Goal: Task Accomplishment & Management: Manage account settings

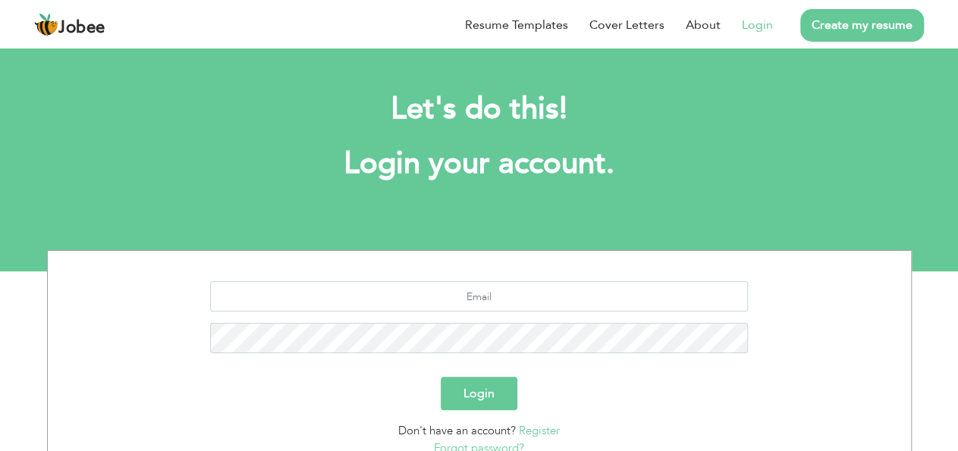
click at [742, 30] on link "Login" at bounding box center [757, 25] width 31 height 18
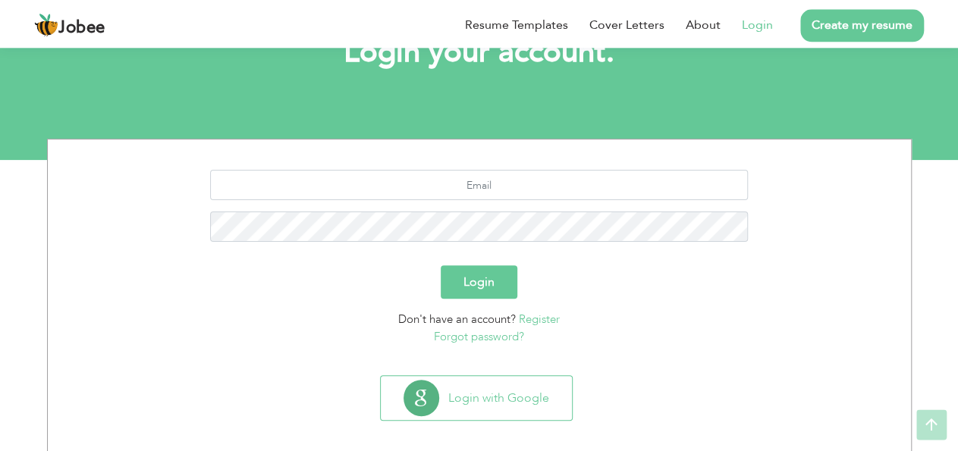
scroll to position [113, 0]
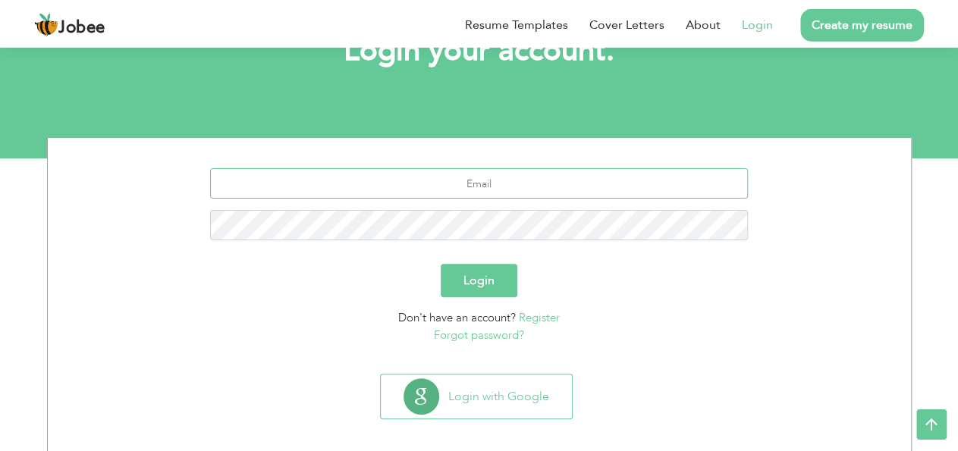
click at [482, 190] on input "text" at bounding box center [479, 183] width 538 height 30
type input "[EMAIL_ADDRESS][DOMAIN_NAME]"
click at [441, 264] on button "Login" at bounding box center [479, 280] width 77 height 33
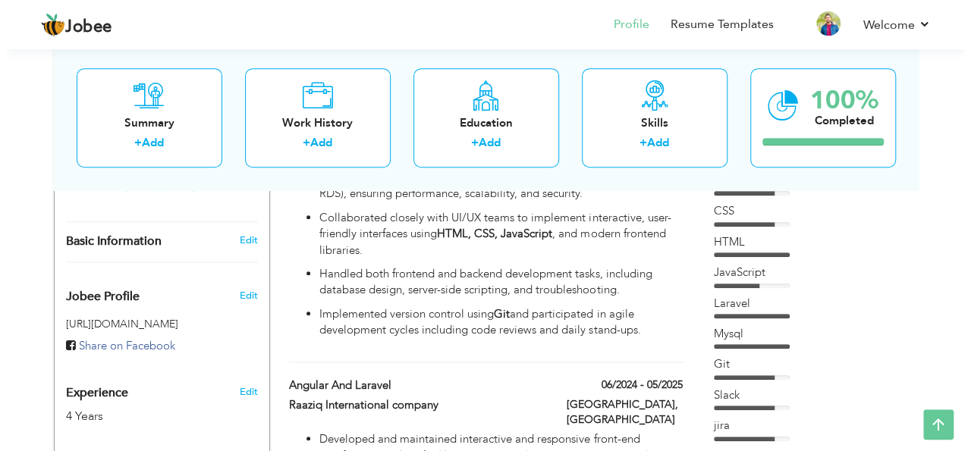
scroll to position [478, 0]
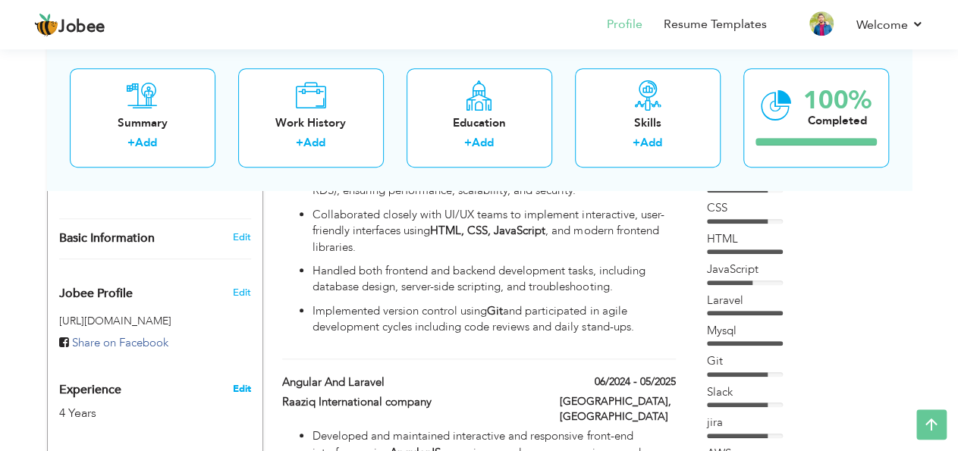
click at [246, 382] on link "Edit" at bounding box center [241, 389] width 18 height 14
type input "Zia"
type input "[PERSON_NAME]"
type input "03163406677"
select select "number:166"
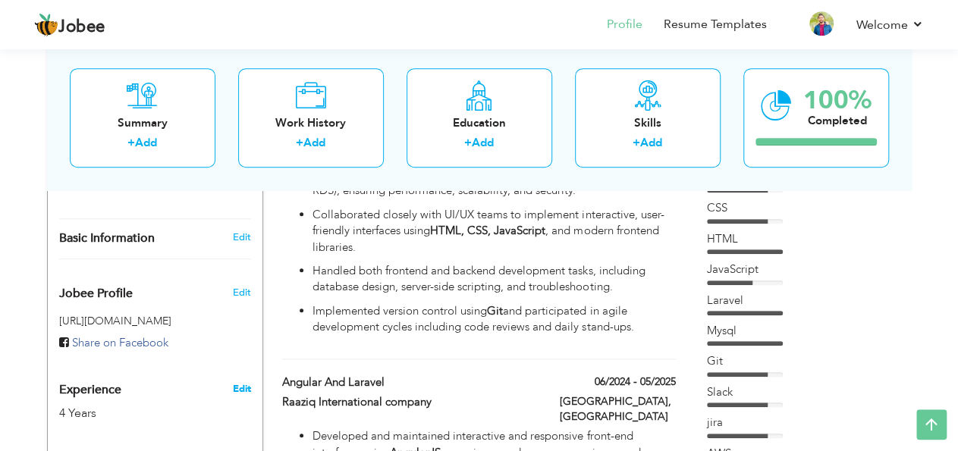
type input "Sindh"
type input "Lahore Johar Town Near Allah Ho Chowk"
select select "number:6"
type input "Inverted Tech"
type input "Software Engineer"
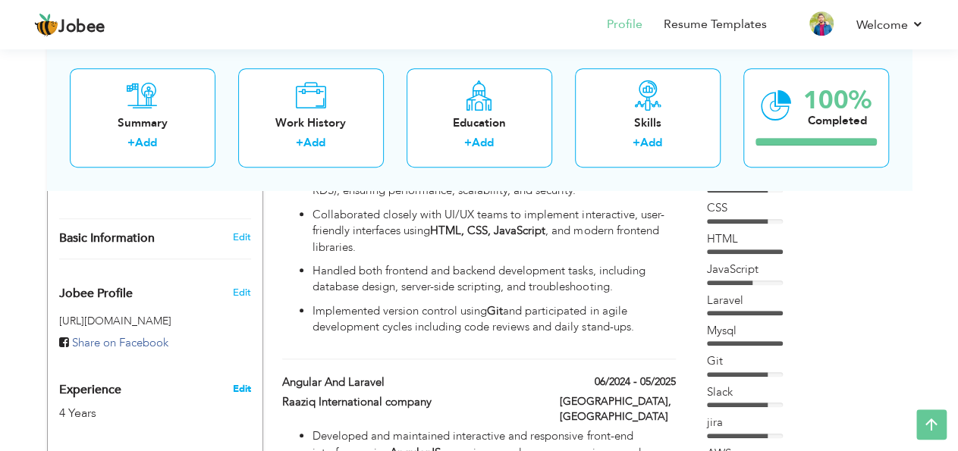
type input "https://www.linkedin.com/in/zia-ansari-1b44721ba/"
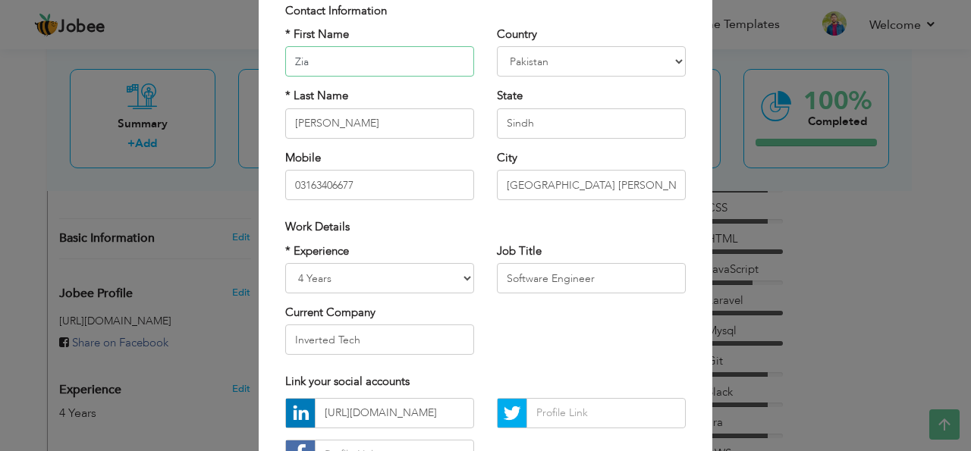
scroll to position [115, 0]
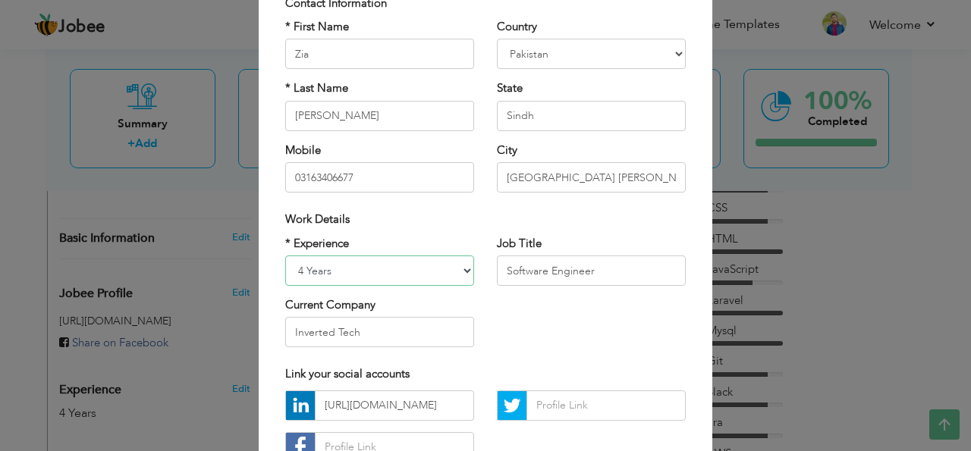
click at [285, 256] on select "Entry Level Less than 1 Year 1 Year 2 Years 3 Years 4 Years 5 Years 6 Years 7 Y…" at bounding box center [379, 271] width 189 height 30
select select "number:5"
click option "3 Years" at bounding box center [0, 0] width 0 height 0
click at [386, 334] on input "Inverted Tech" at bounding box center [379, 332] width 189 height 30
drag, startPoint x: 388, startPoint y: 339, endPoint x: 260, endPoint y: 303, distance: 133.2
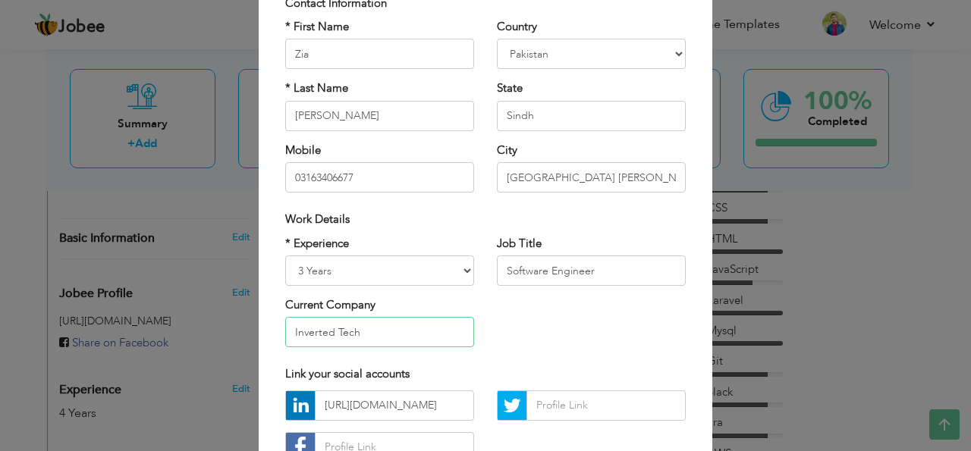
click at [285, 317] on input "Inverted Tech" at bounding box center [379, 332] width 189 height 30
type input "R"
click at [799, 279] on div "× Profile Contact Information * First Name Zia * Last Name Ur Rehman" at bounding box center [485, 225] width 971 height 451
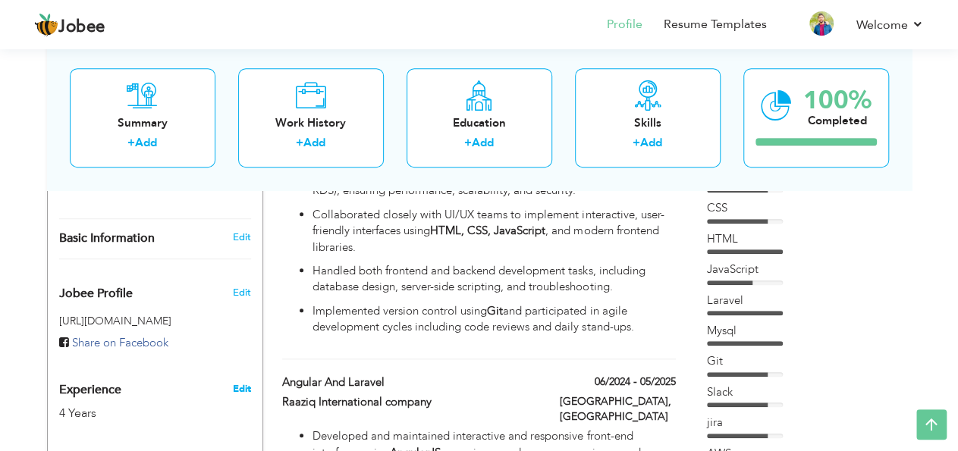
click at [235, 382] on link "Edit" at bounding box center [241, 389] width 18 height 14
select select "number:6"
type input "Inverted Tech"
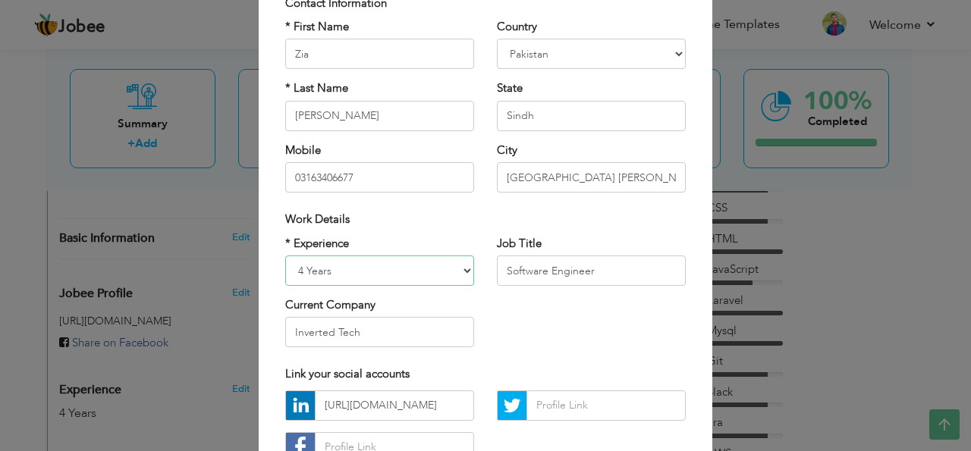
select select "number:5"
click option "3 Years" at bounding box center [0, 0] width 0 height 0
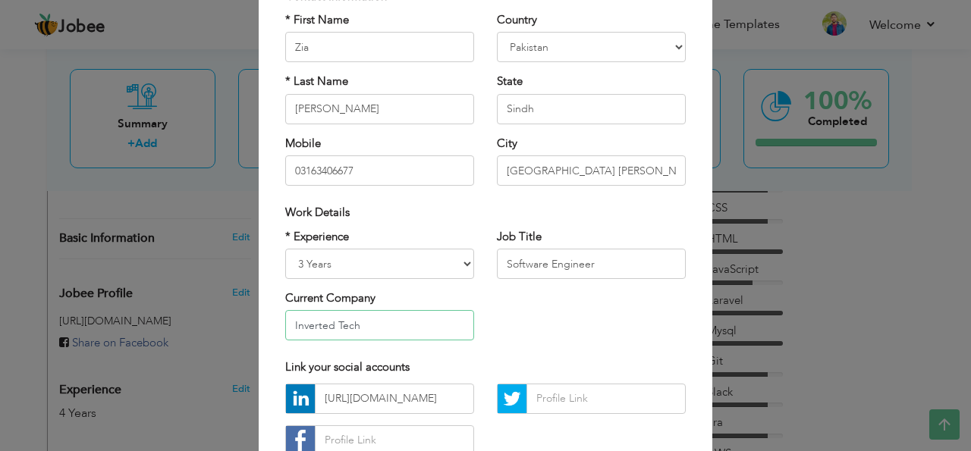
click at [430, 335] on input "Inverted Tech" at bounding box center [379, 325] width 189 height 30
drag, startPoint x: 430, startPoint y: 334, endPoint x: 240, endPoint y: 322, distance: 190.7
click at [285, 322] on input "Inverted Tech" at bounding box center [379, 325] width 189 height 30
paste input "Raaziq International Company Ltd"
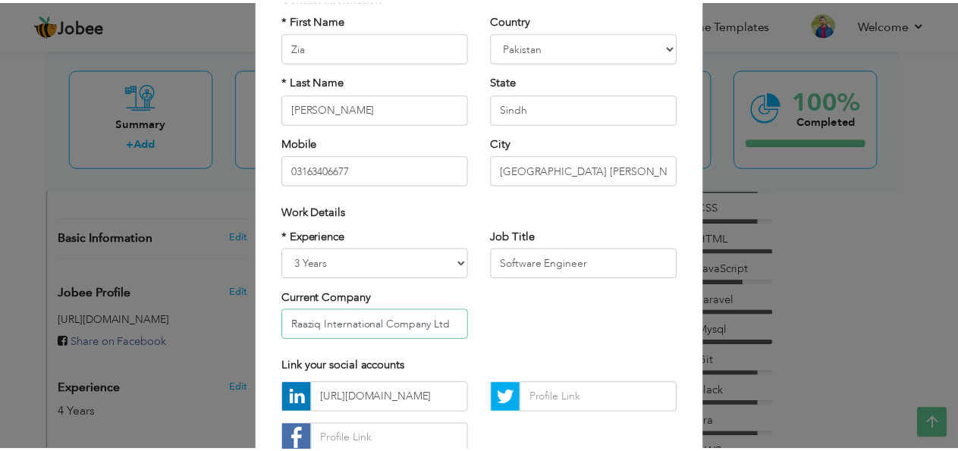
scroll to position [229, 0]
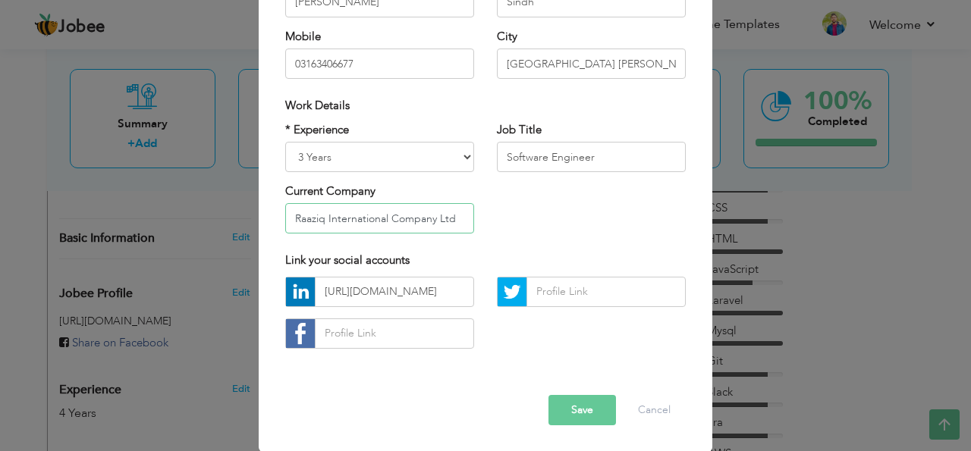
type input "Raaziq International Company Ltd"
click at [561, 410] on button "Save" at bounding box center [581, 410] width 67 height 30
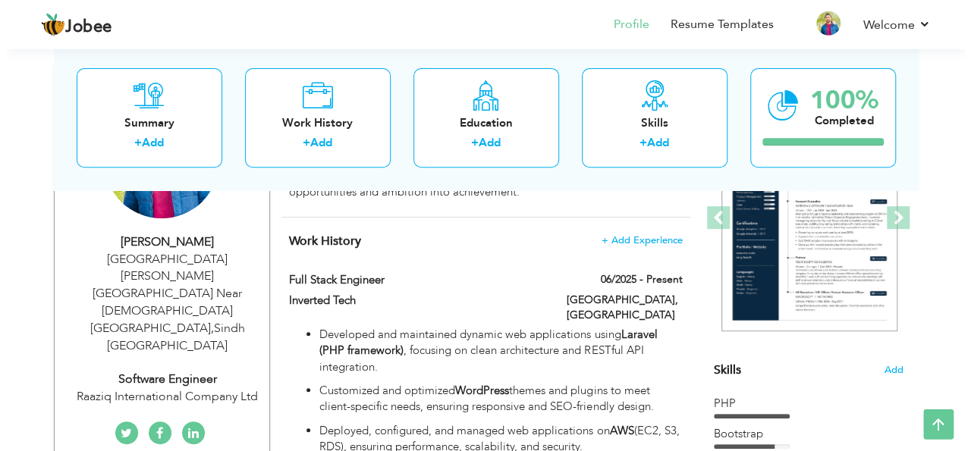
scroll to position [220, 0]
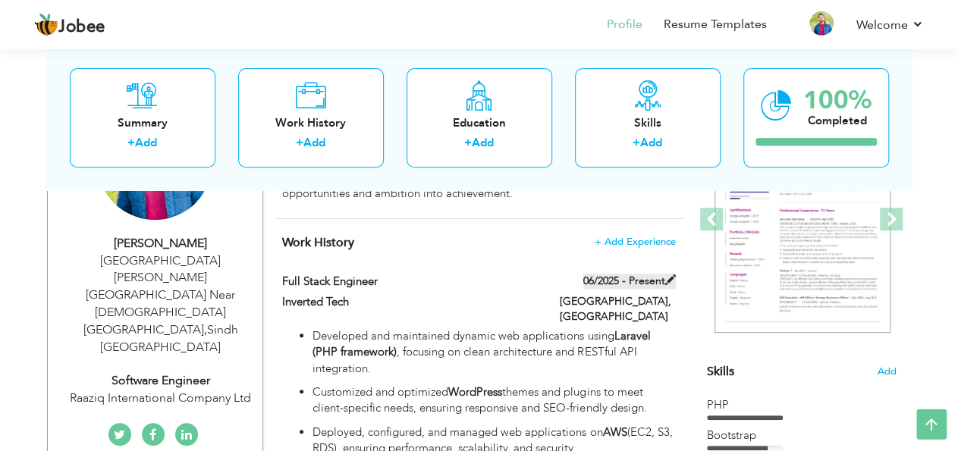
click at [671, 281] on span at bounding box center [670, 280] width 11 height 11
type input "Full Stack Engineer"
type input "Inverted Tech"
type input "06/2025"
type input "[GEOGRAPHIC_DATA]"
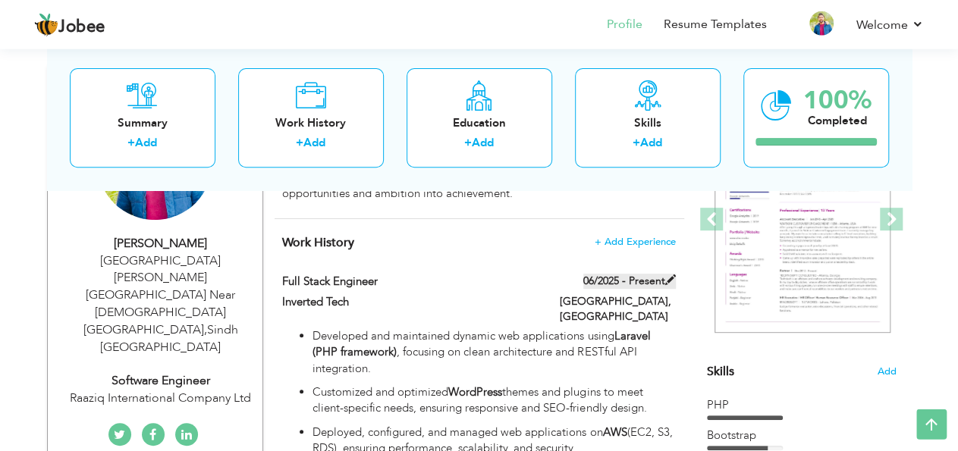
type input "[GEOGRAPHIC_DATA]"
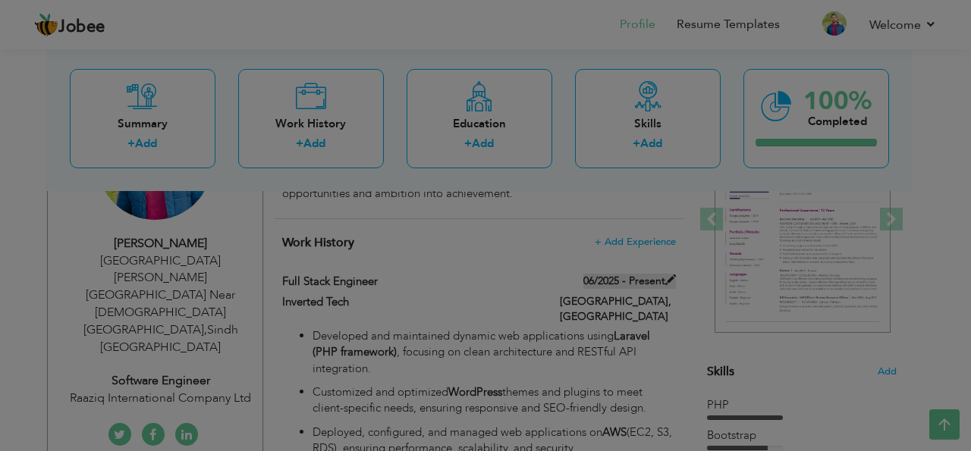
scroll to position [0, 0]
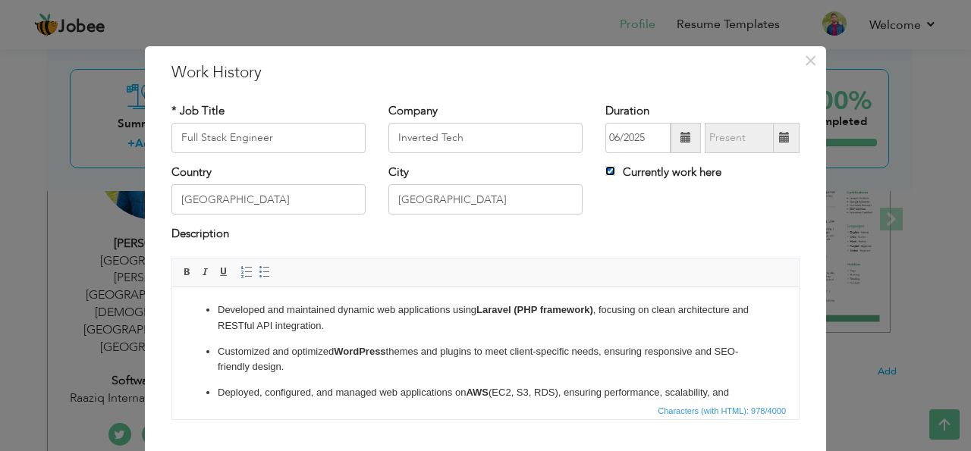
click at [608, 173] on input "Currently work here" at bounding box center [610, 171] width 10 height 10
checkbox input "false"
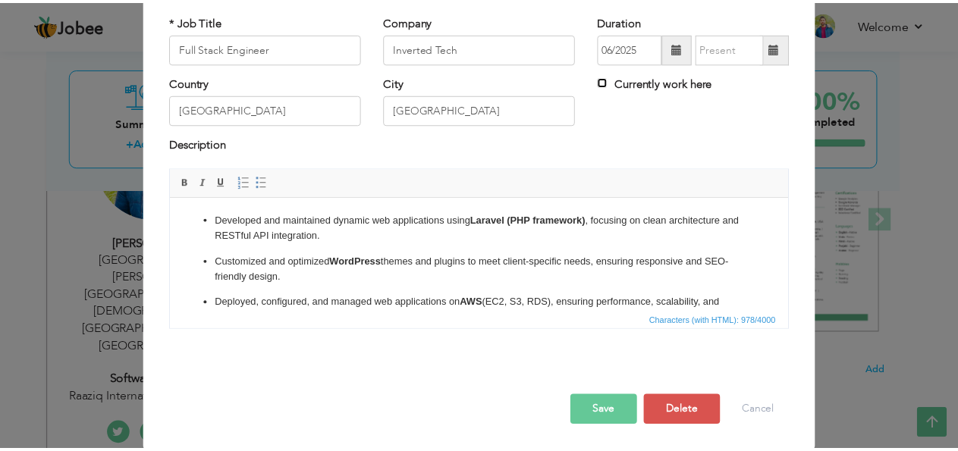
scroll to position [140, 0]
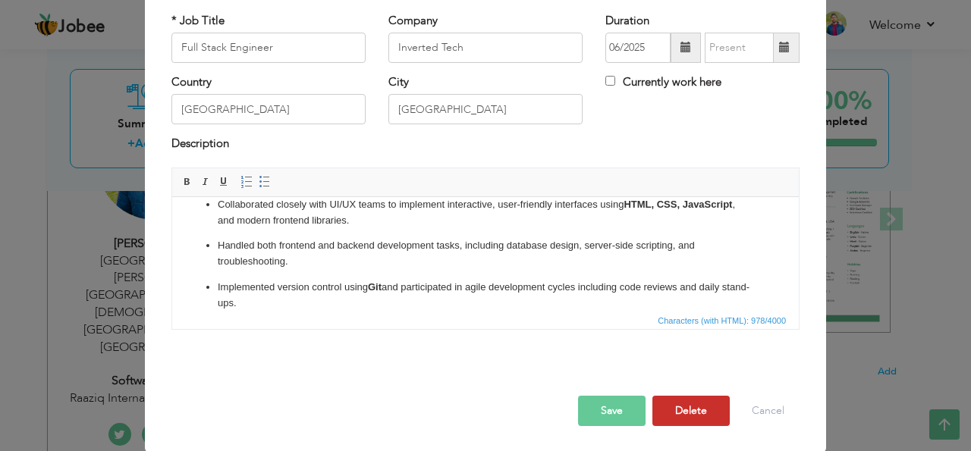
click at [669, 407] on button "Delete" at bounding box center [690, 411] width 77 height 30
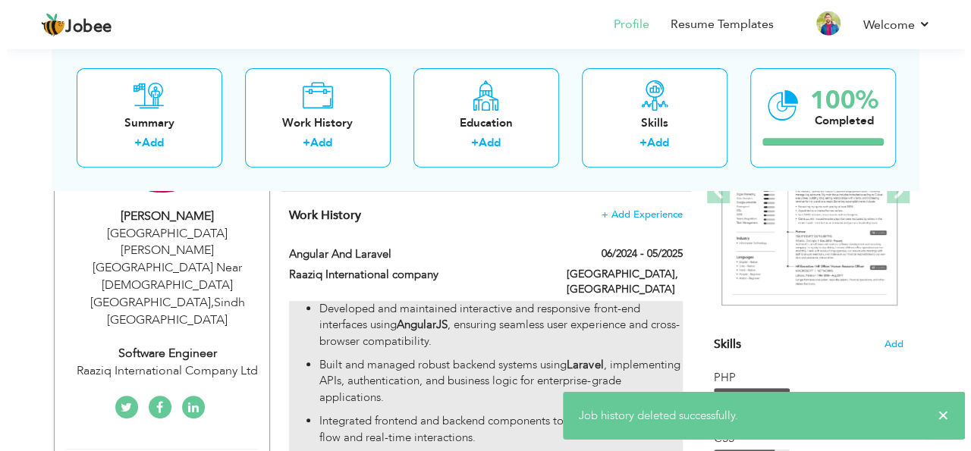
scroll to position [250, 0]
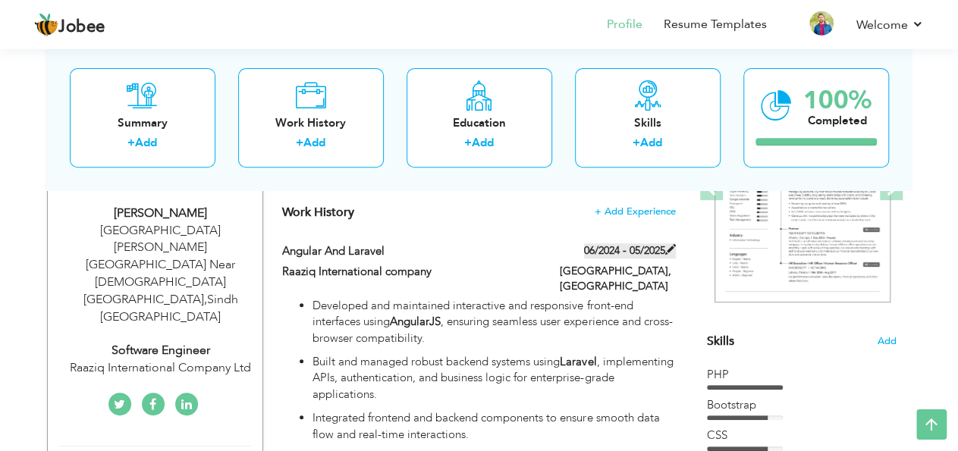
click at [670, 250] on span at bounding box center [670, 249] width 11 height 11
type input "Angular and Laravel"
type input "Raaziq International company"
type input "06/2024"
type input "05/2025"
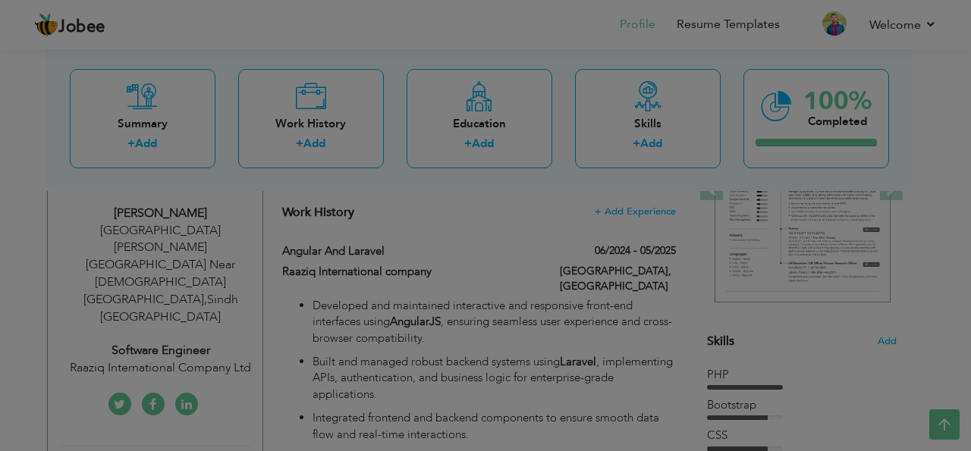
scroll to position [0, 0]
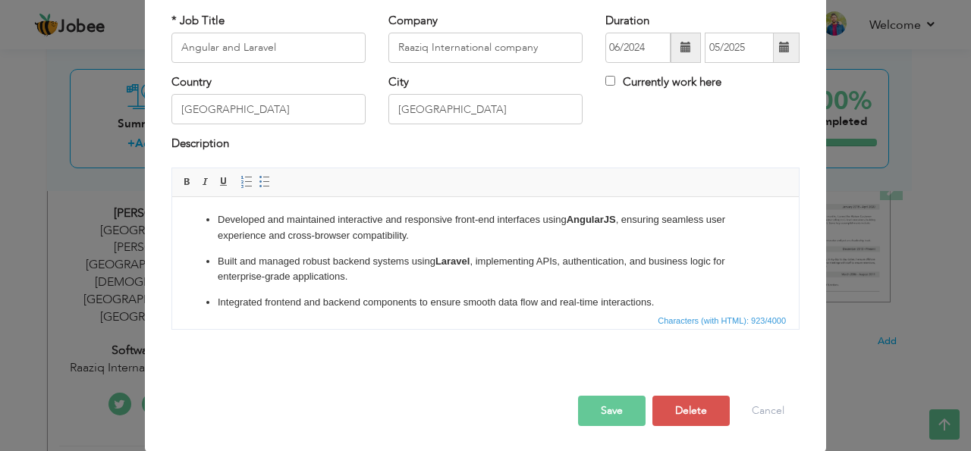
click at [605, 90] on label "Currently work here" at bounding box center [663, 82] width 116 height 16
click at [605, 86] on input "Currently work here" at bounding box center [610, 81] width 10 height 10
checkbox input "true"
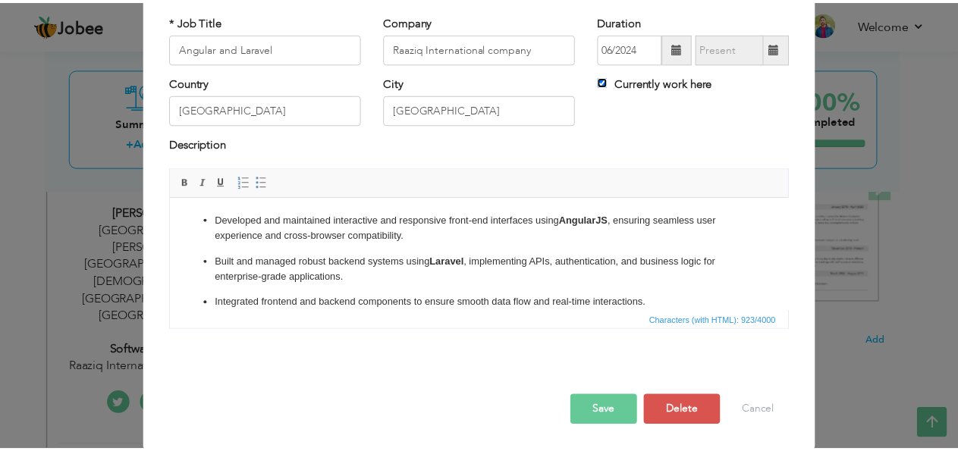
scroll to position [90, 0]
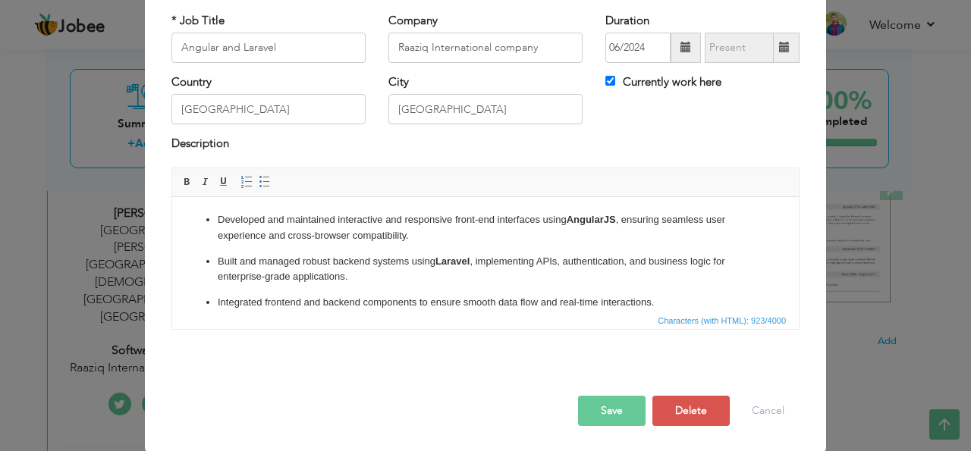
click at [609, 406] on button "Save" at bounding box center [611, 411] width 67 height 30
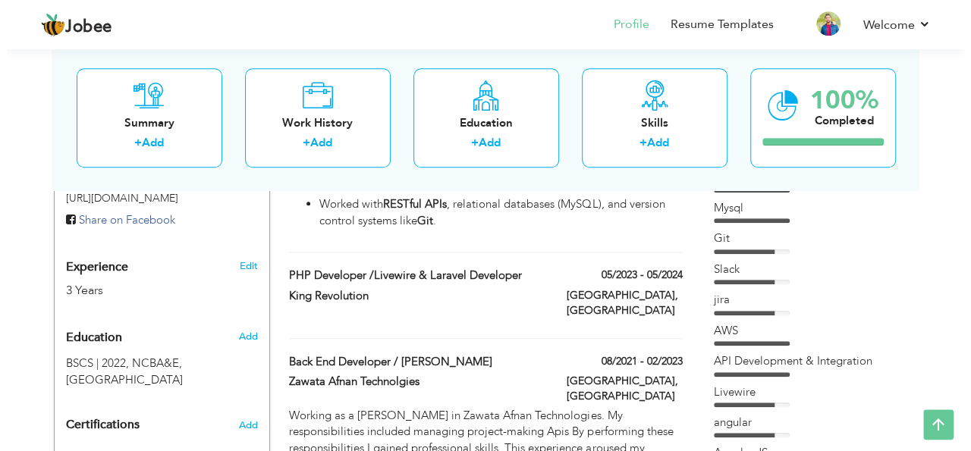
scroll to position [602, 0]
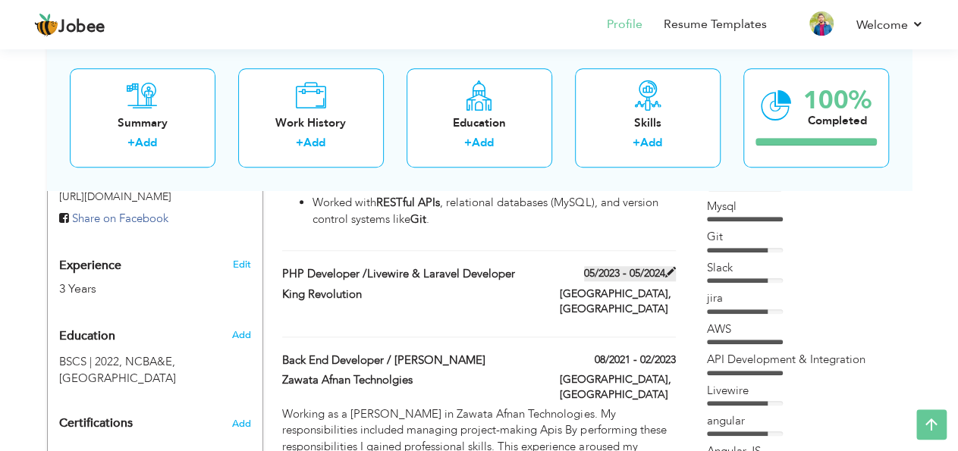
click at [666, 267] on span at bounding box center [670, 272] width 11 height 11
type input "PHP Developer /Livewire & Laravel Developer"
type input "King Revolution"
type input "05/2023"
type input "05/2024"
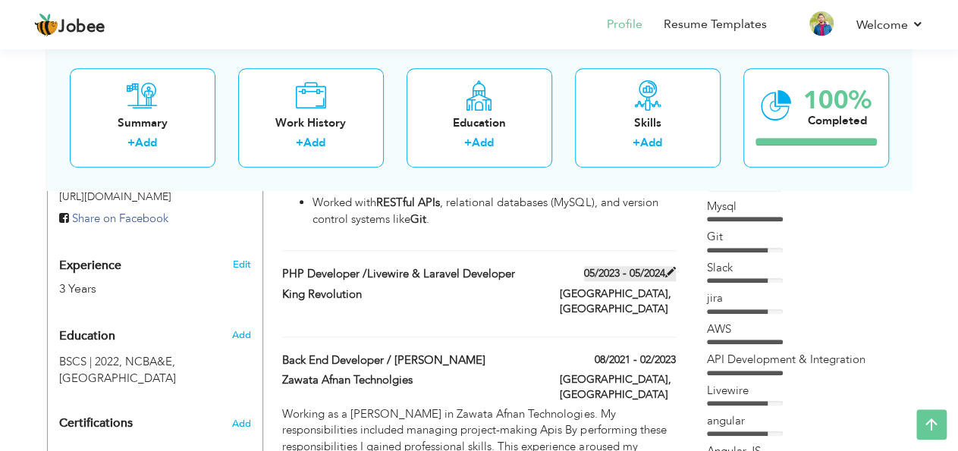
checkbox input "false"
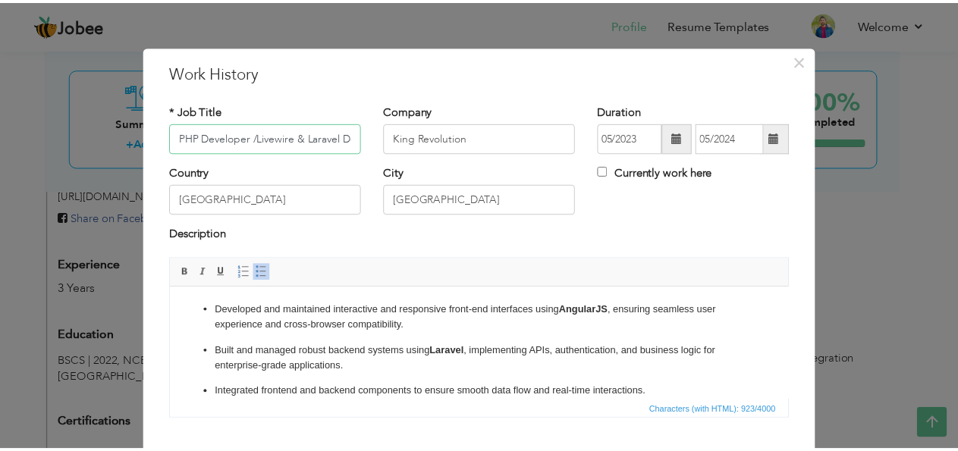
scroll to position [93, 0]
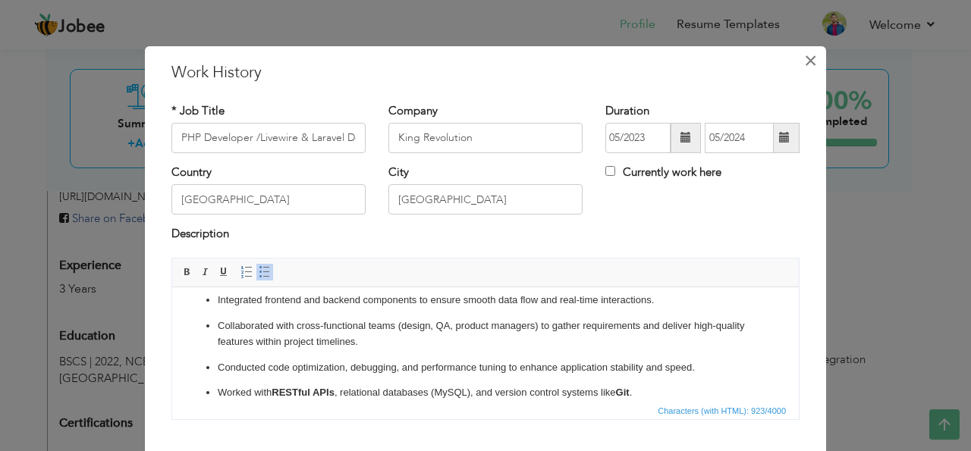
click at [804, 67] on span "×" at bounding box center [810, 60] width 13 height 27
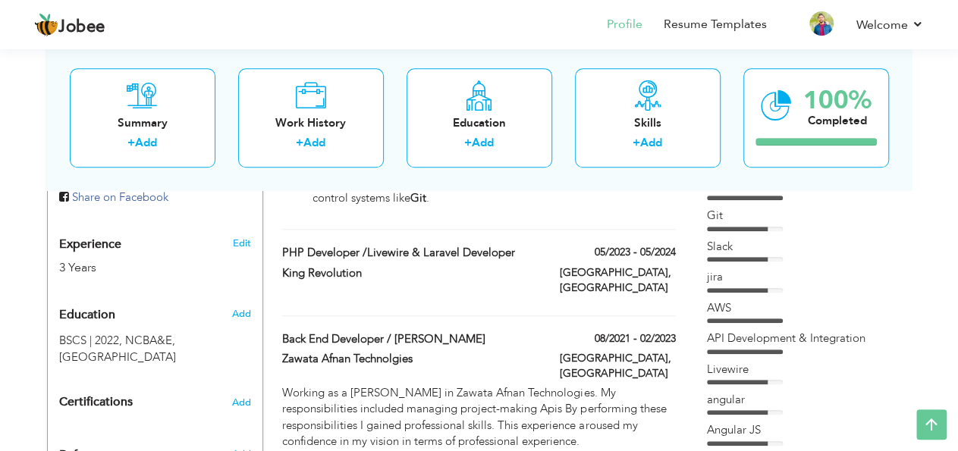
scroll to position [626, 0]
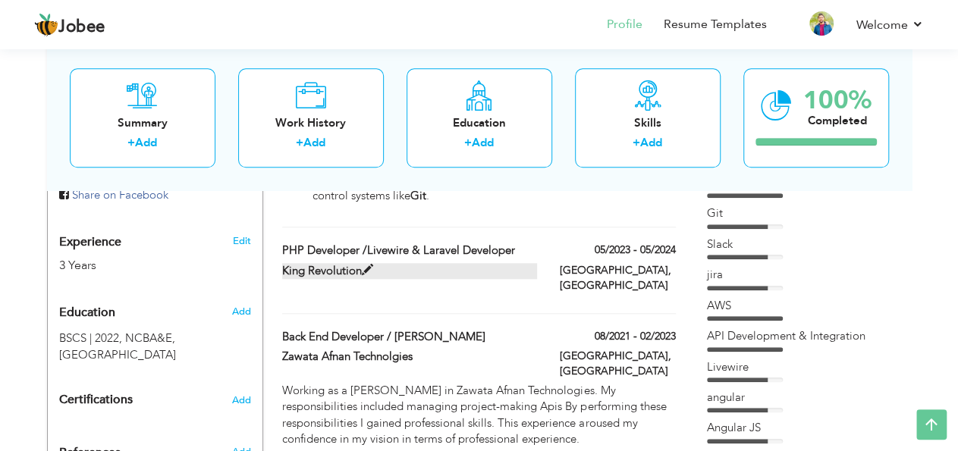
click at [373, 265] on span at bounding box center [367, 270] width 11 height 11
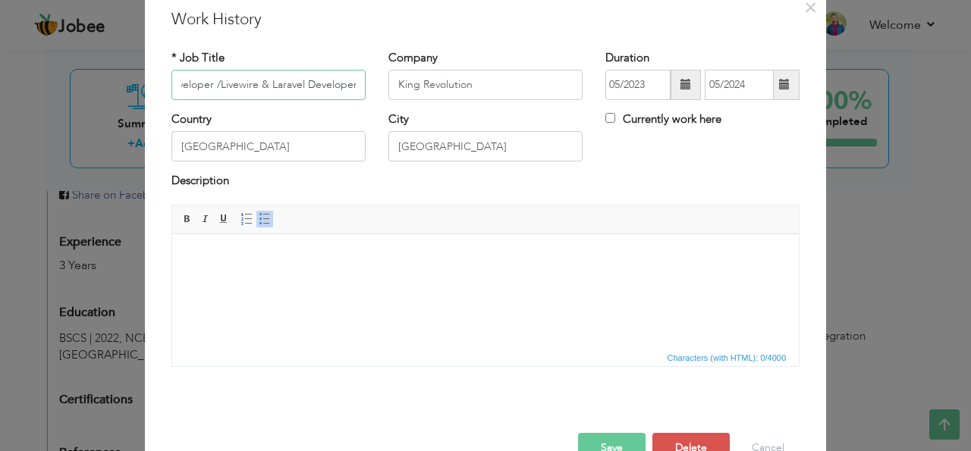
scroll to position [90, 0]
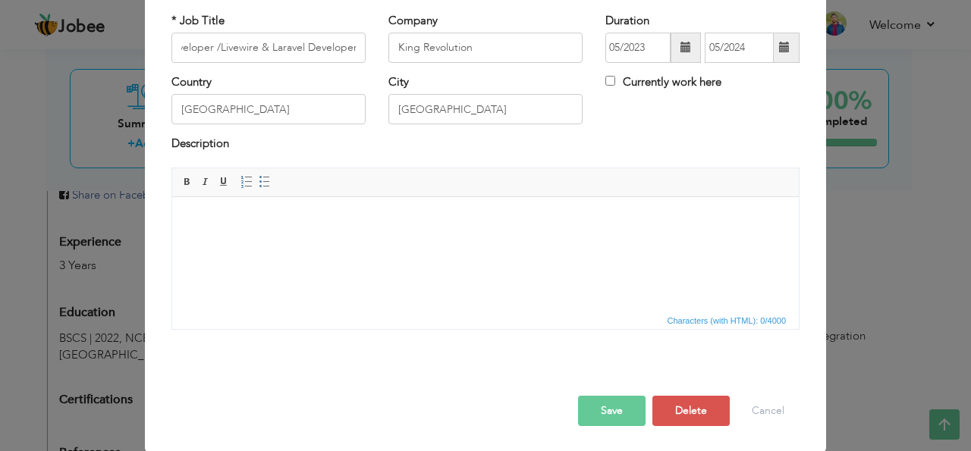
click at [438, 265] on html at bounding box center [485, 253] width 626 height 114
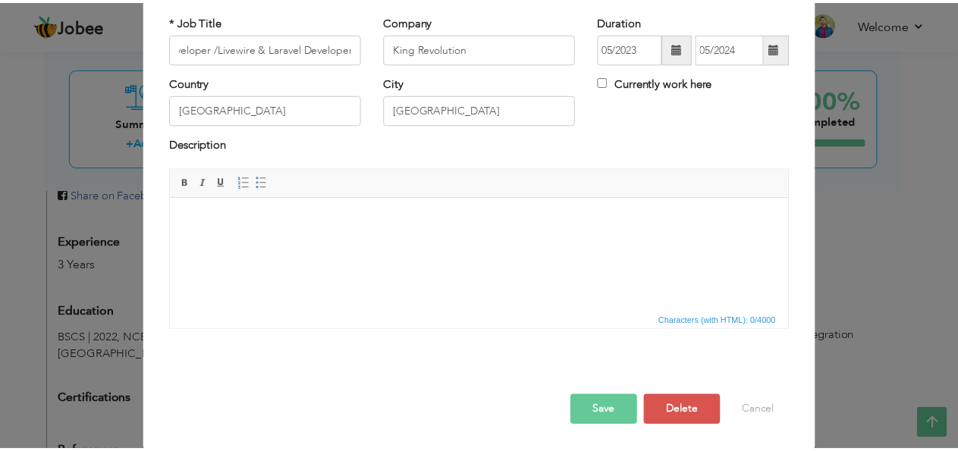
scroll to position [0, 0]
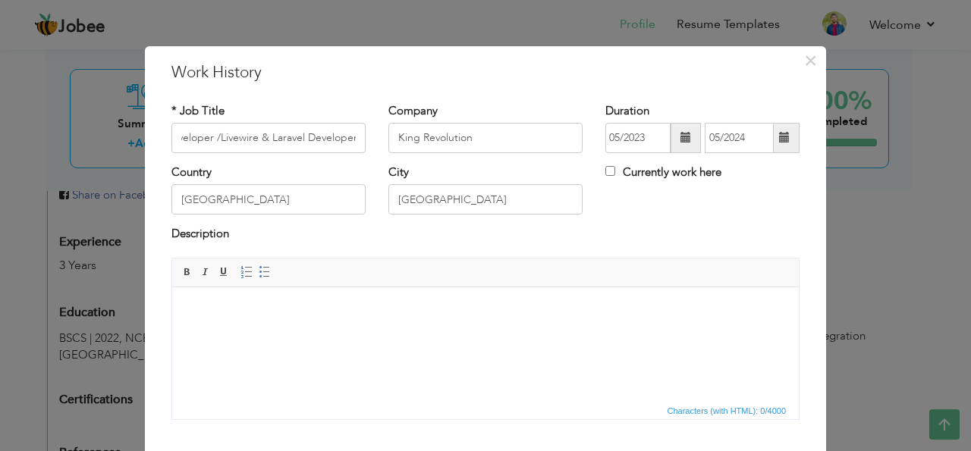
drag, startPoint x: 350, startPoint y: 139, endPoint x: 131, endPoint y: 134, distance: 218.5
click at [131, 134] on div "× Work History * Job Title PHP Developer /Livewire & Laravel Developer Company …" at bounding box center [485, 225] width 971 height 451
click at [230, 130] on input "PHP Developer /Livewire & Laravel Developer" at bounding box center [268, 138] width 194 height 30
click at [805, 59] on span "×" at bounding box center [810, 60] width 13 height 27
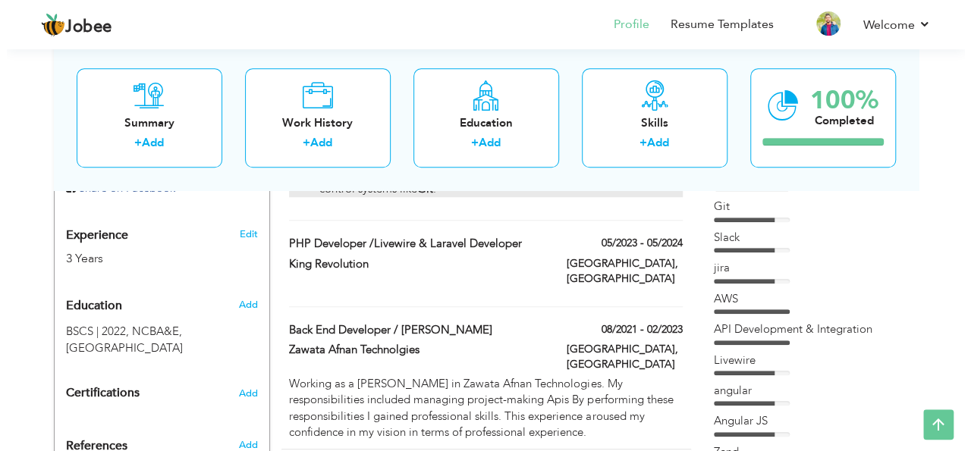
scroll to position [649, 0]
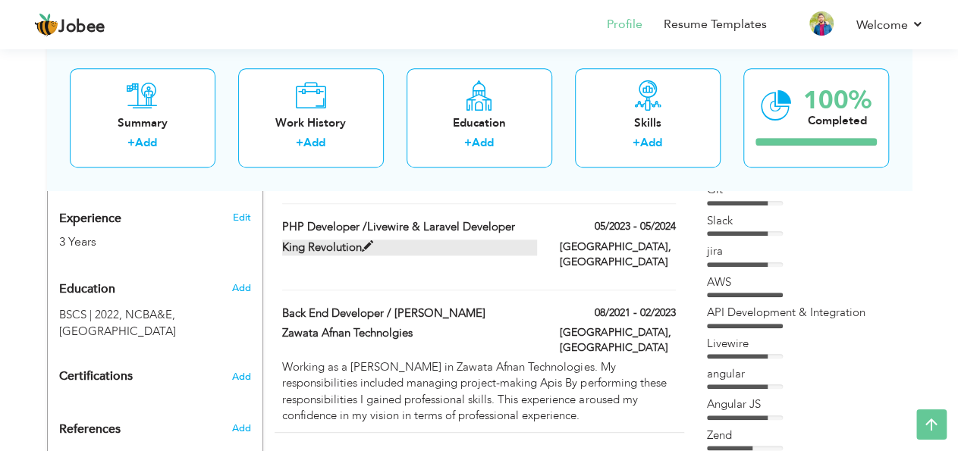
click at [367, 241] on span at bounding box center [367, 246] width 11 height 11
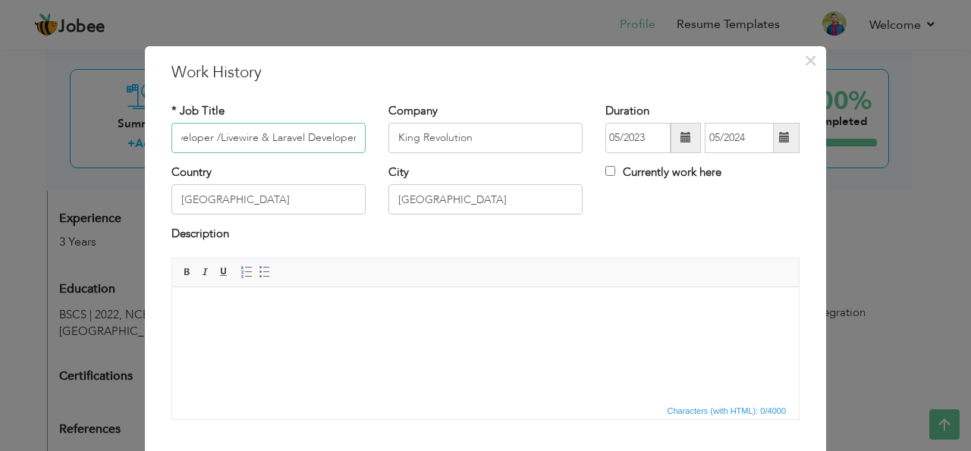
scroll to position [0, 39]
click at [311, 342] on html at bounding box center [485, 344] width 626 height 114
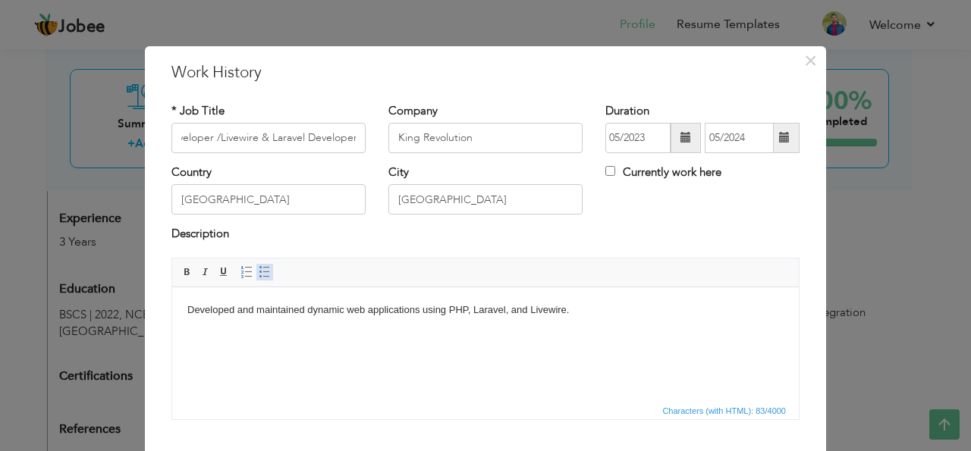
click at [262, 267] on link "Insert/Remove Bulleted List" at bounding box center [264, 272] width 17 height 17
click at [222, 341] on html "Developed and maintained dynamic web applications using PHP, Laravel, and Livew…" at bounding box center [485, 344] width 626 height 114
click at [604, 311] on li "Developed and maintained dynamic web applications using PHP, Laravel, and Livew…" at bounding box center [485, 310] width 535 height 16
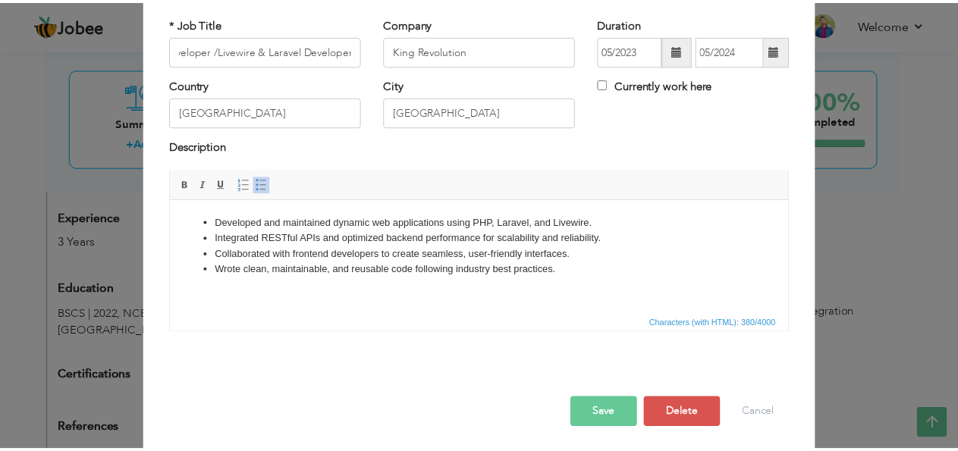
scroll to position [90, 0]
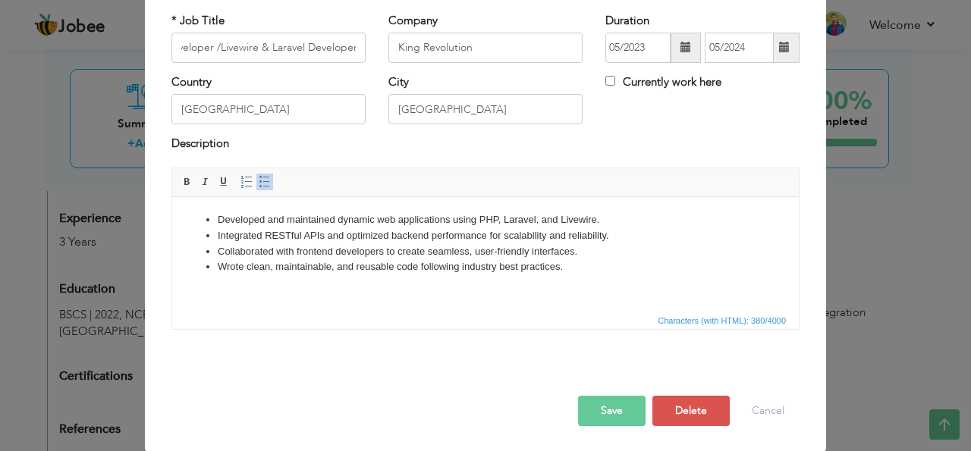
click at [614, 403] on button "Save" at bounding box center [611, 411] width 67 height 30
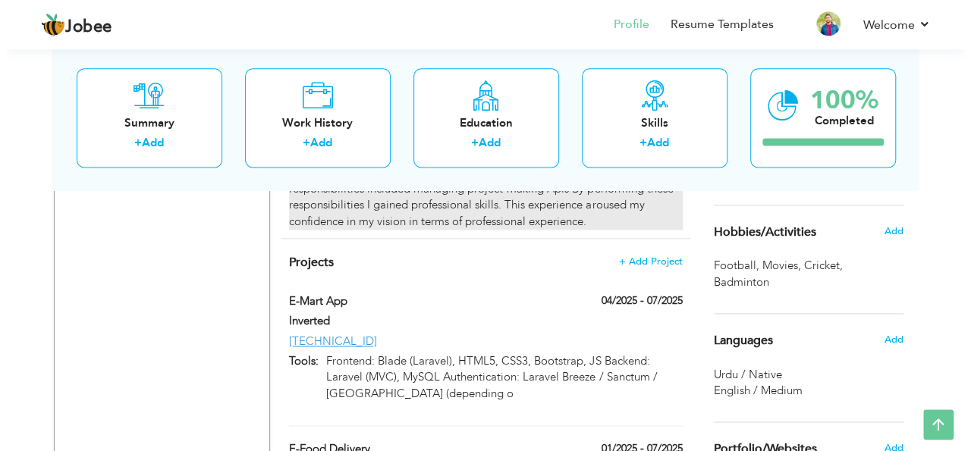
scroll to position [981, 0]
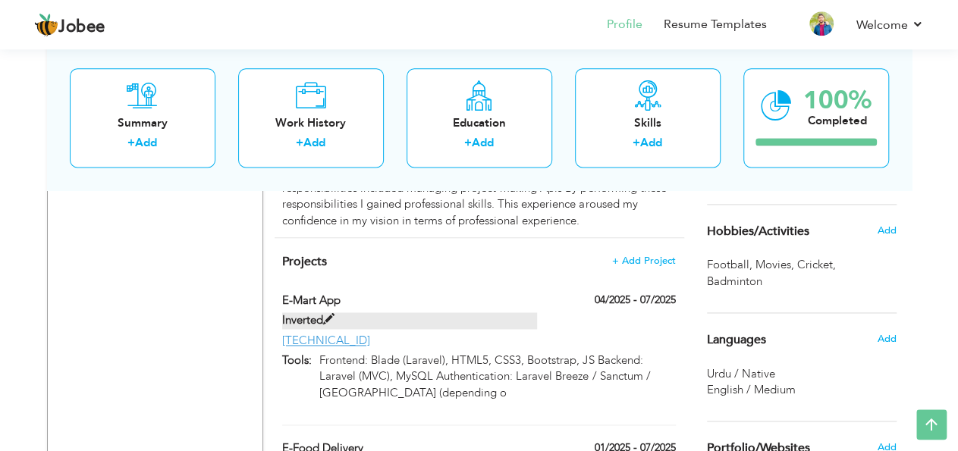
click at [329, 314] on span at bounding box center [328, 319] width 11 height 11
type input "E-Mart App"
type input "Inverted"
type input "04/2025"
type input "07/2025"
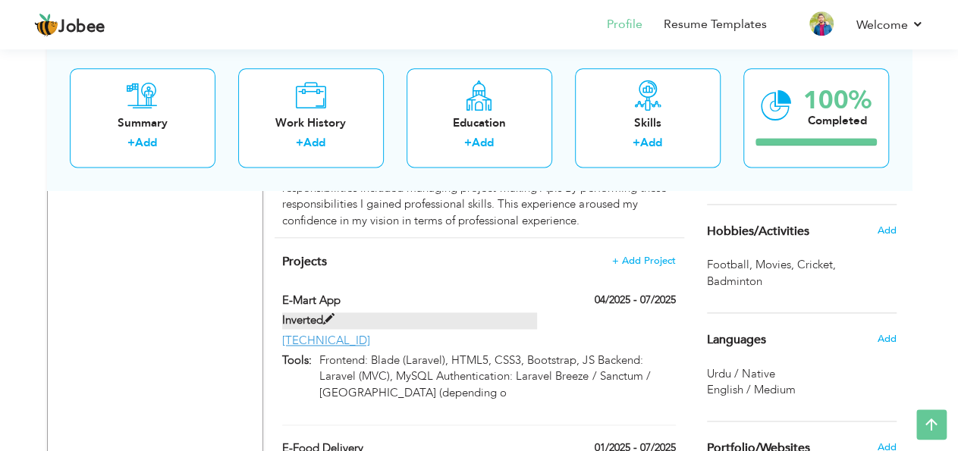
type input "[TECHNICAL_ID]"
type input "Frontend: Blade (Laravel), HTML5, CSS3, Bootstrap, JS Backend: Laravel (MVC), M…"
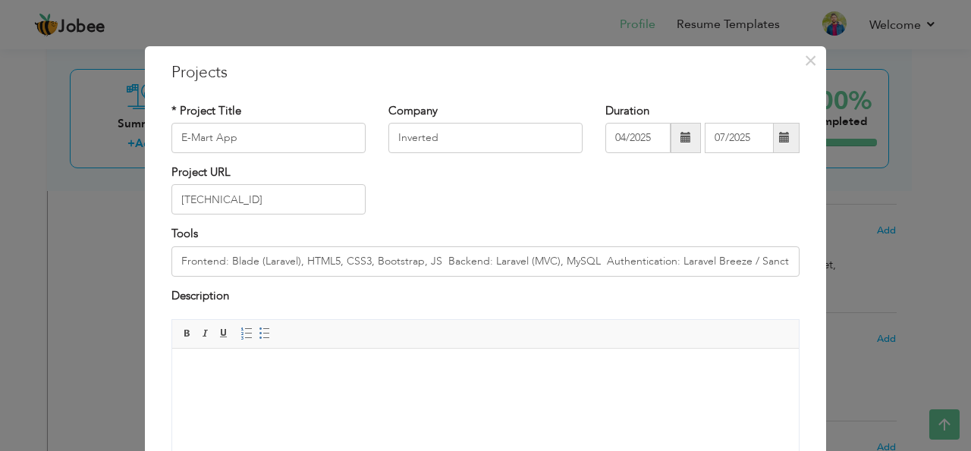
scroll to position [0, 0]
click at [474, 140] on input "Inverted" at bounding box center [485, 138] width 194 height 30
type input "I"
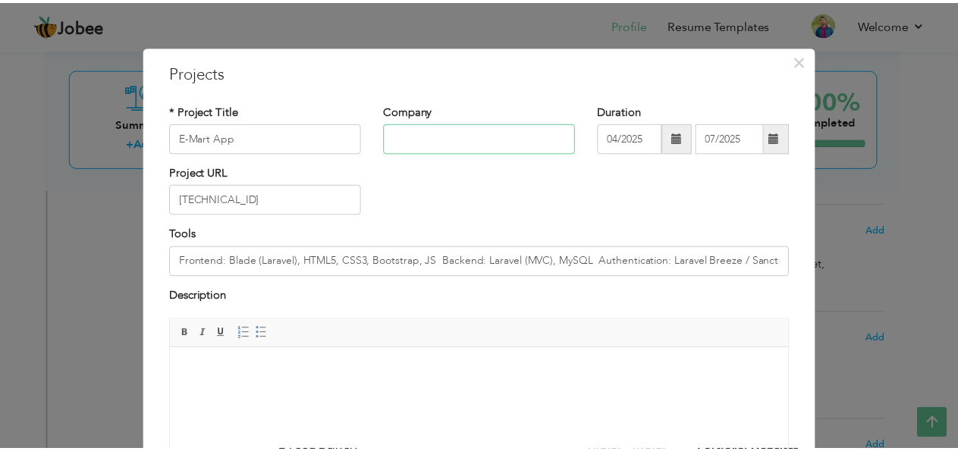
scroll to position [152, 0]
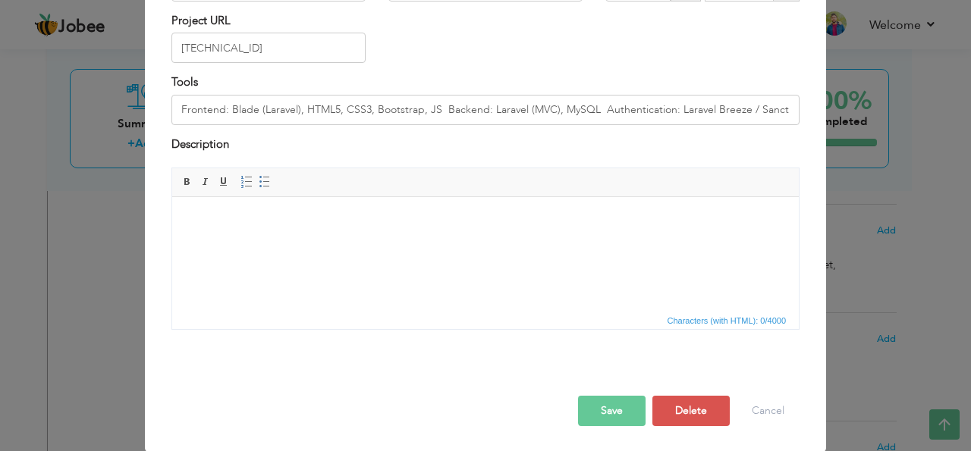
click at [604, 404] on button "Save" at bounding box center [611, 411] width 67 height 30
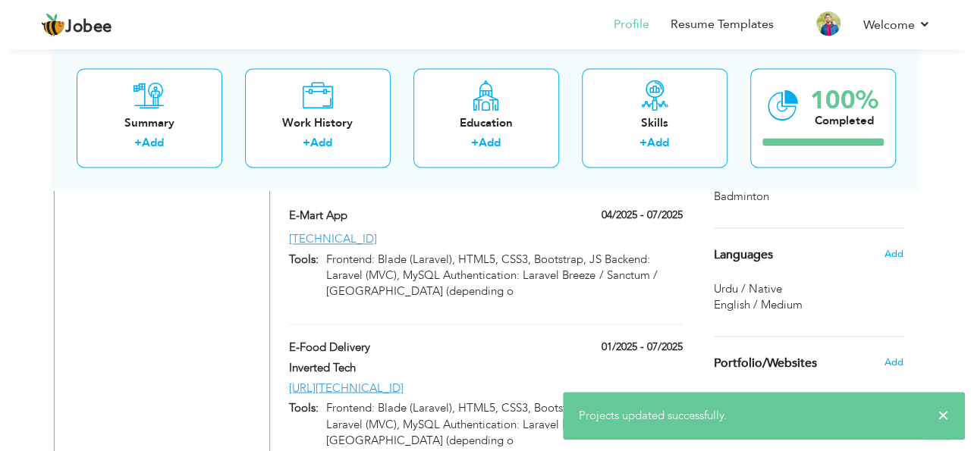
scroll to position [1115, 0]
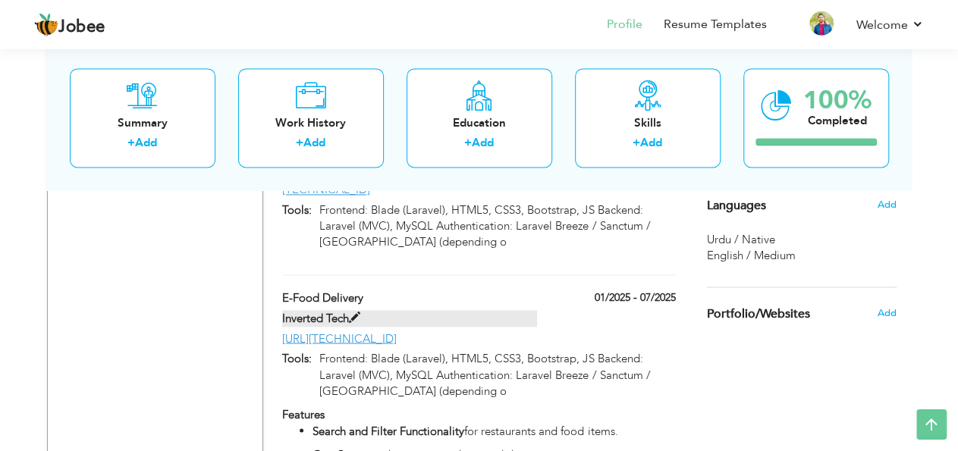
click at [353, 311] on label "Inverted Tech" at bounding box center [409, 319] width 255 height 16
type input "E-Food Delivery"
type input "Inverted Tech"
type input "01/2025"
type input "[URL][TECHNICAL_ID]"
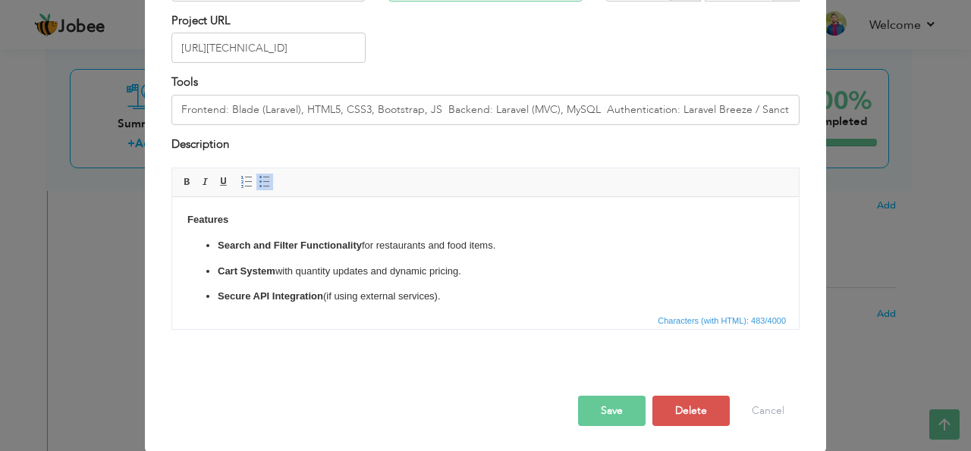
drag, startPoint x: 531, startPoint y: 142, endPoint x: 390, endPoint y: 139, distance: 141.1
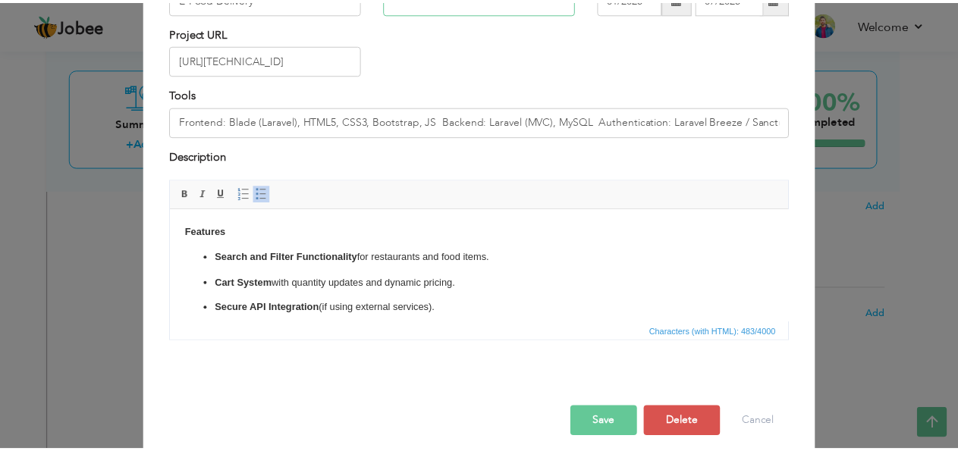
scroll to position [45, 0]
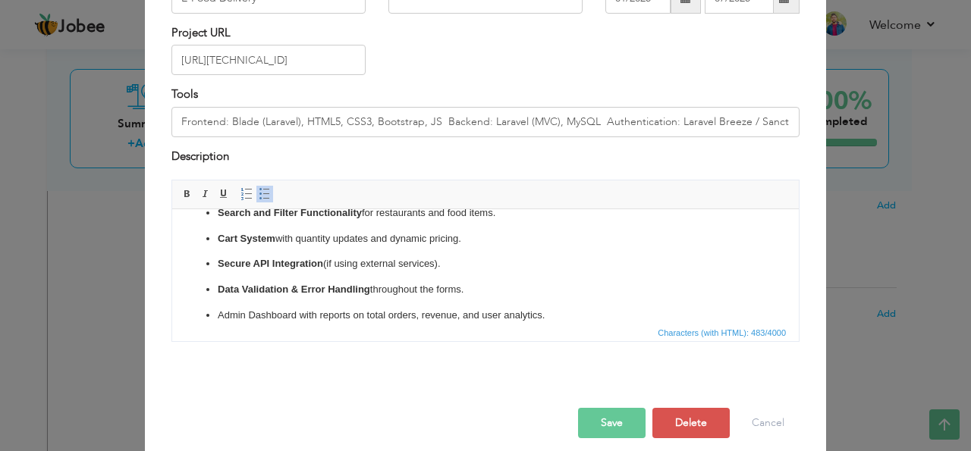
click at [607, 419] on button "Save" at bounding box center [611, 423] width 67 height 30
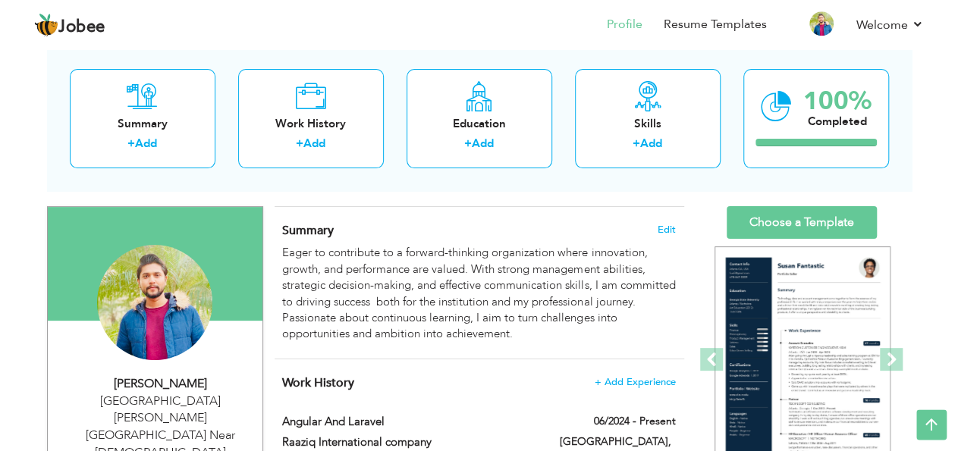
scroll to position [0, 0]
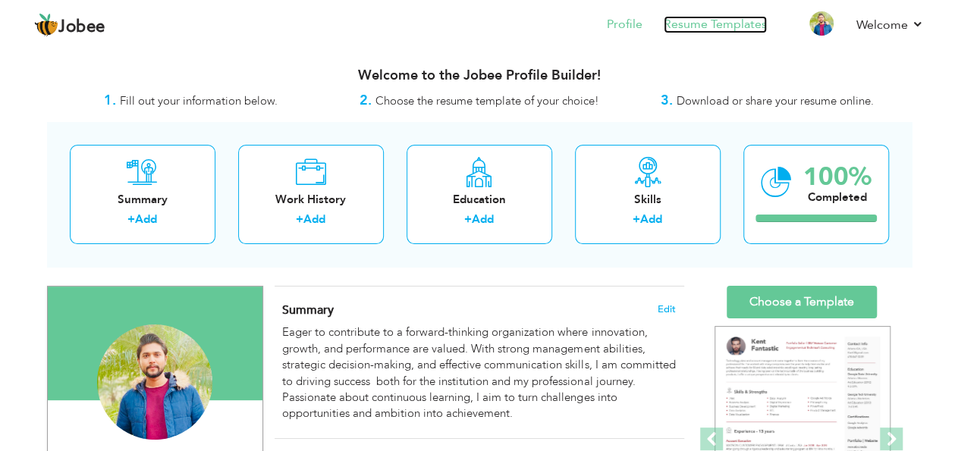
click at [708, 30] on link "Resume Templates" at bounding box center [715, 24] width 103 height 17
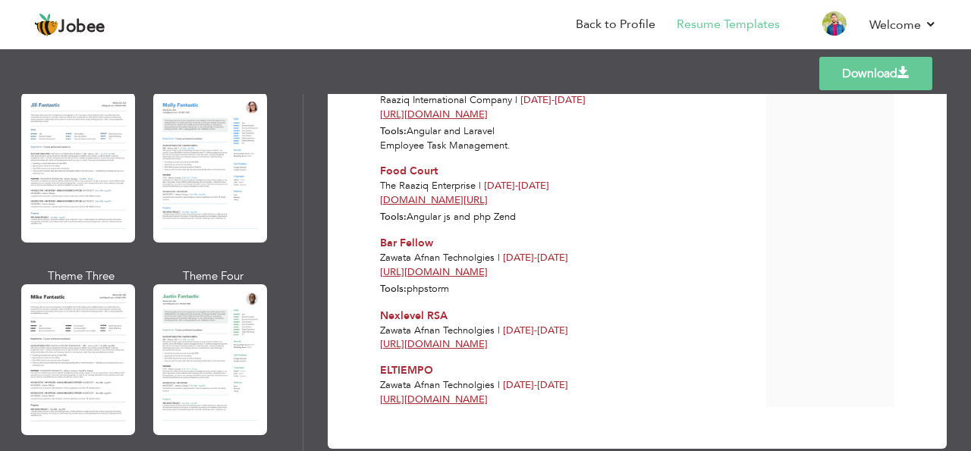
scroll to position [764, 0]
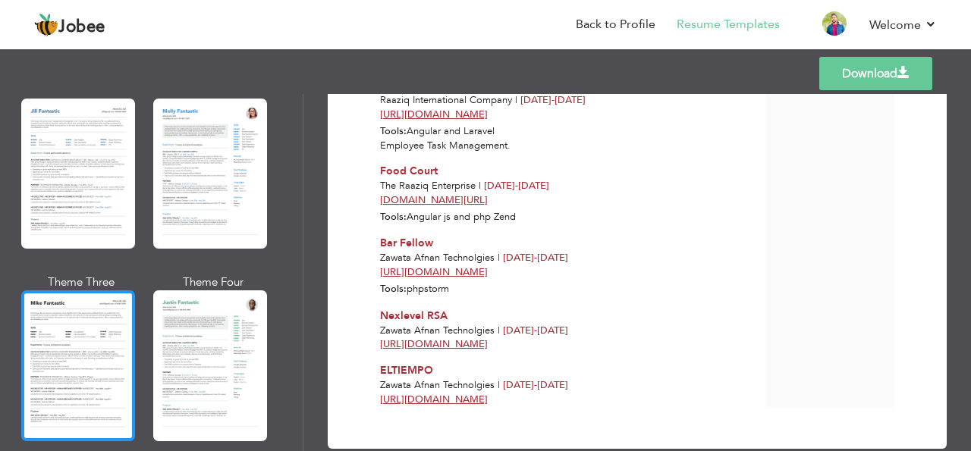
click at [80, 319] on div at bounding box center [78, 365] width 114 height 150
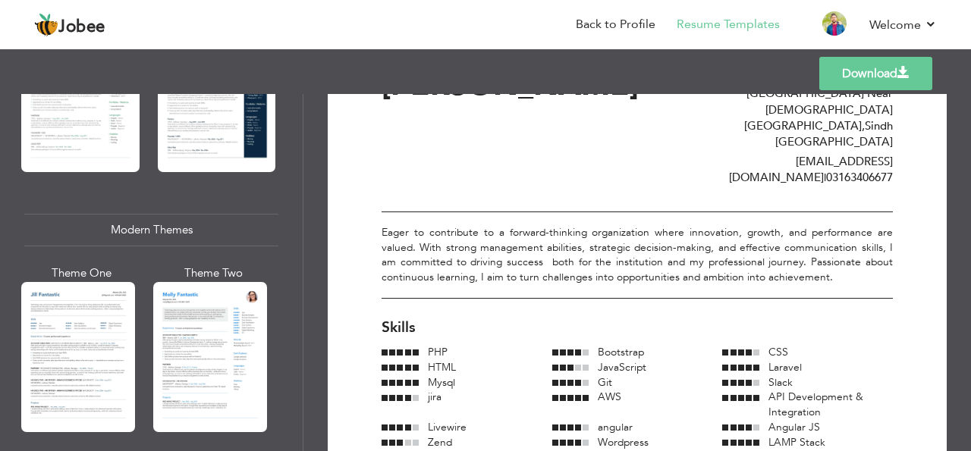
scroll to position [563, 0]
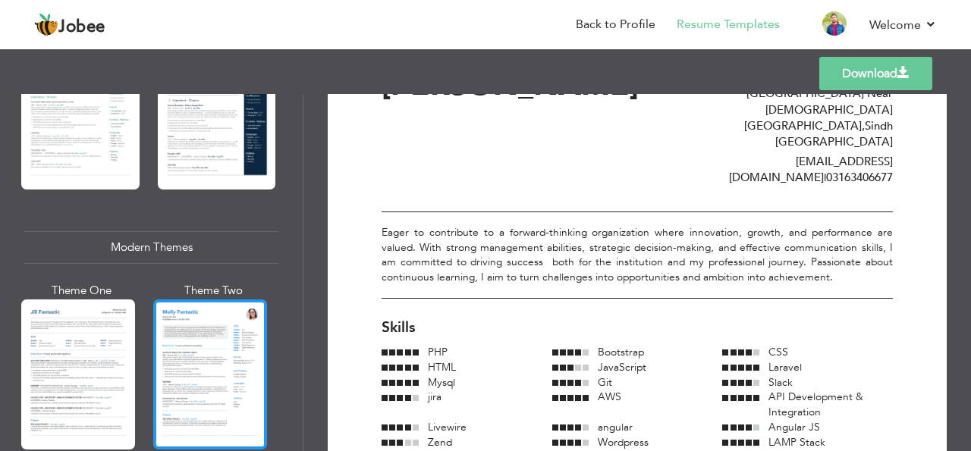
click at [213, 331] on div at bounding box center [210, 375] width 114 height 150
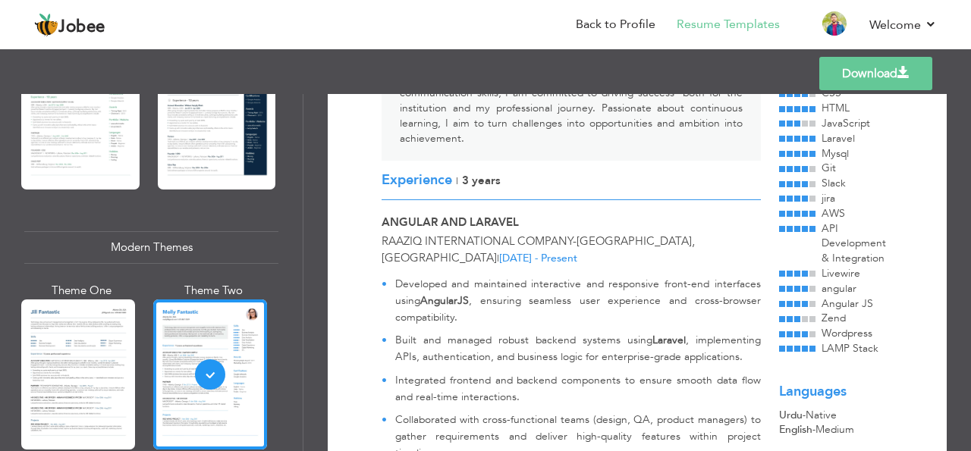
scroll to position [225, 0]
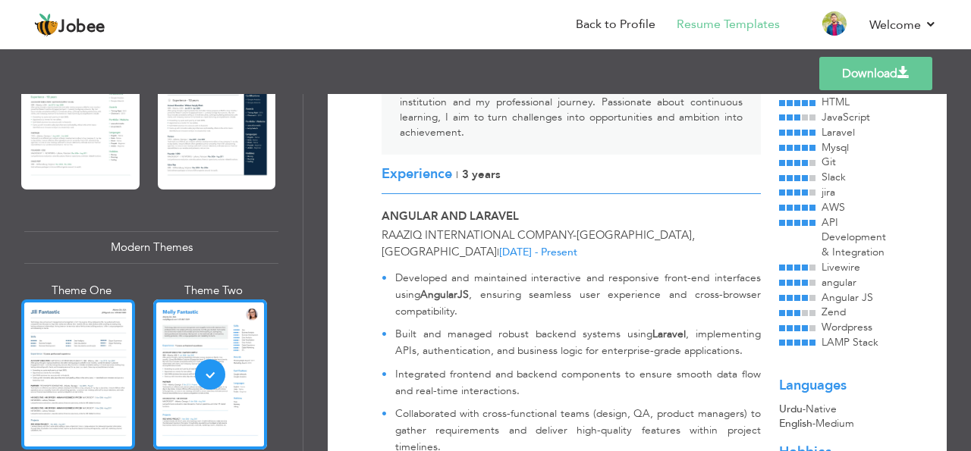
click at [95, 334] on div at bounding box center [78, 375] width 114 height 150
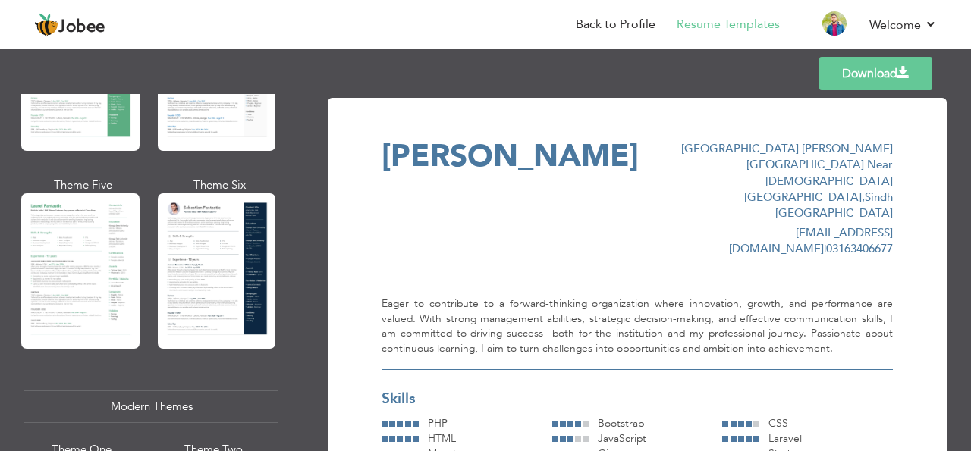
scroll to position [403, 0]
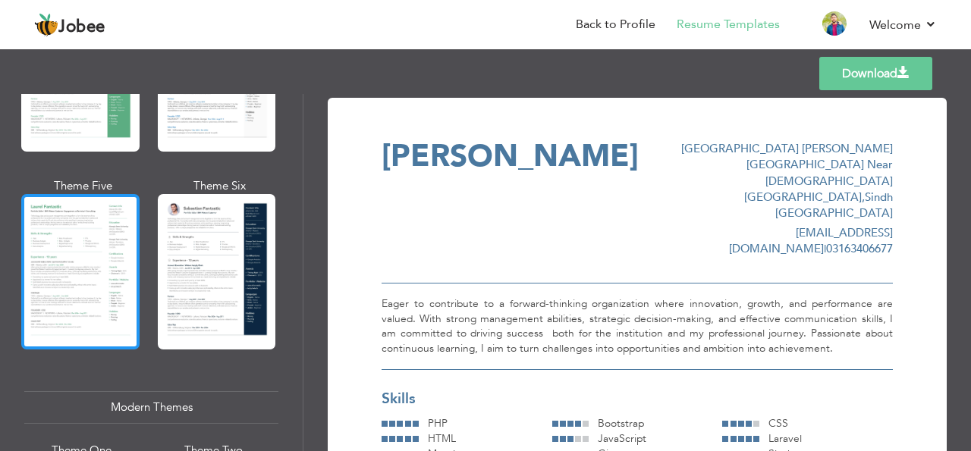
click at [120, 255] on div at bounding box center [80, 271] width 118 height 155
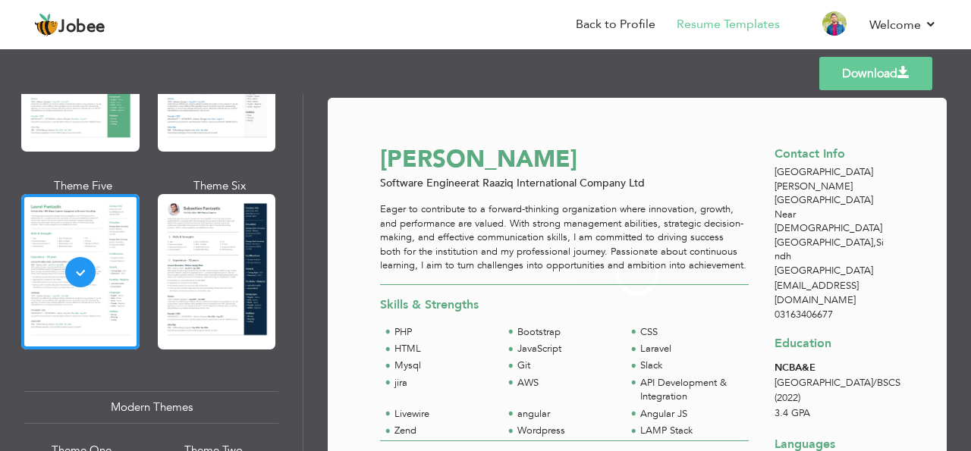
click at [221, 273] on div at bounding box center [217, 271] width 118 height 155
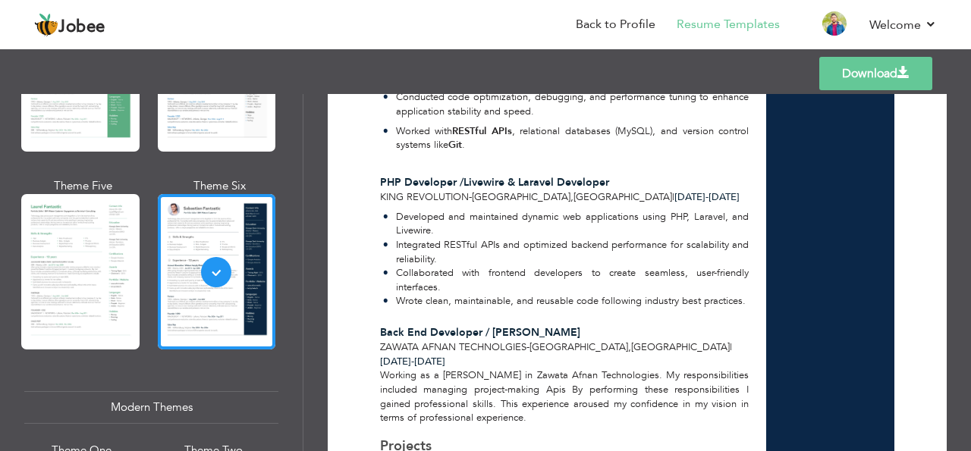
scroll to position [0, 0]
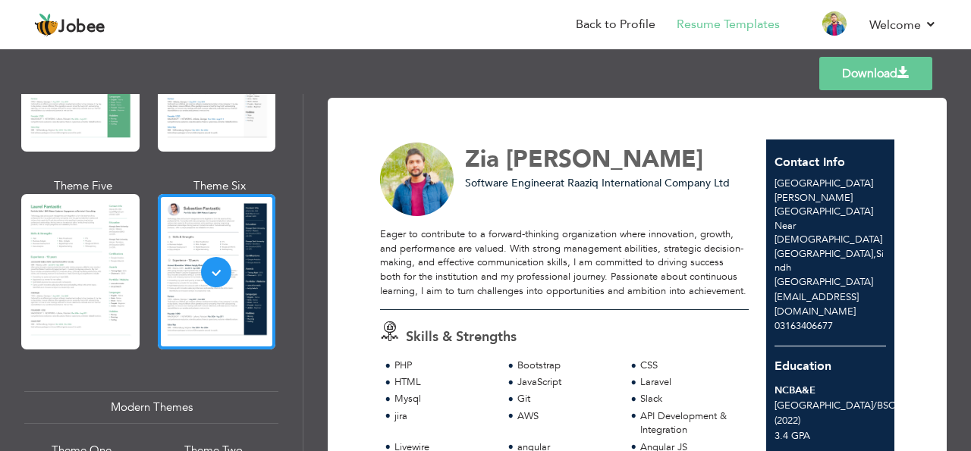
click at [885, 77] on link "Download" at bounding box center [875, 73] width 113 height 33
click at [626, 22] on link "Back to Profile" at bounding box center [616, 24] width 80 height 17
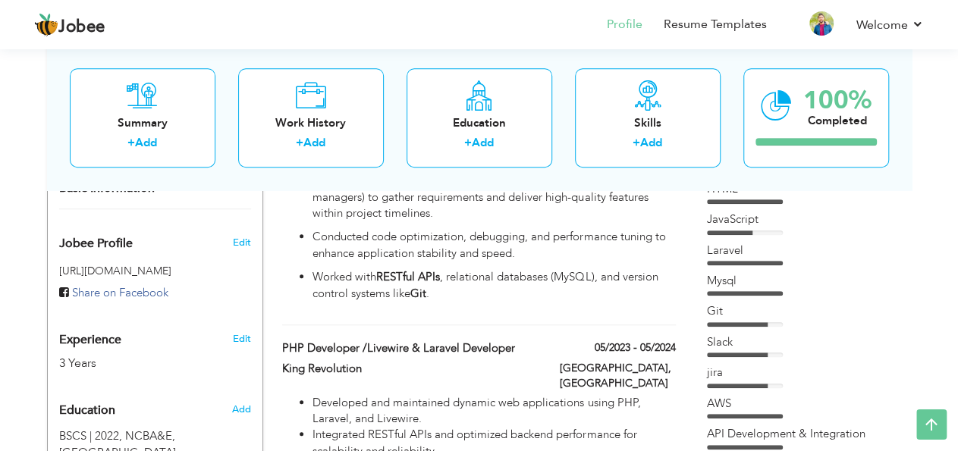
scroll to position [537, 0]
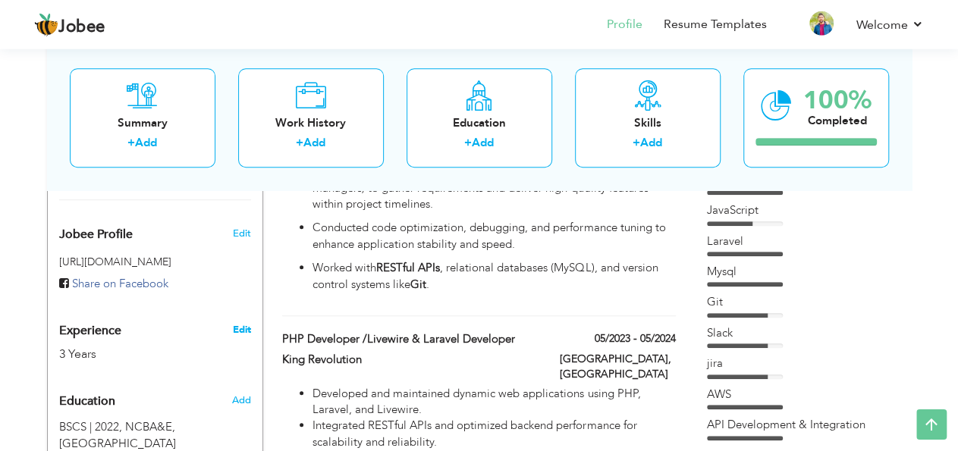
click at [240, 323] on link "Edit" at bounding box center [241, 330] width 18 height 14
type input "Zia"
type input "[PERSON_NAME]"
type input "03163406677"
select select "number:166"
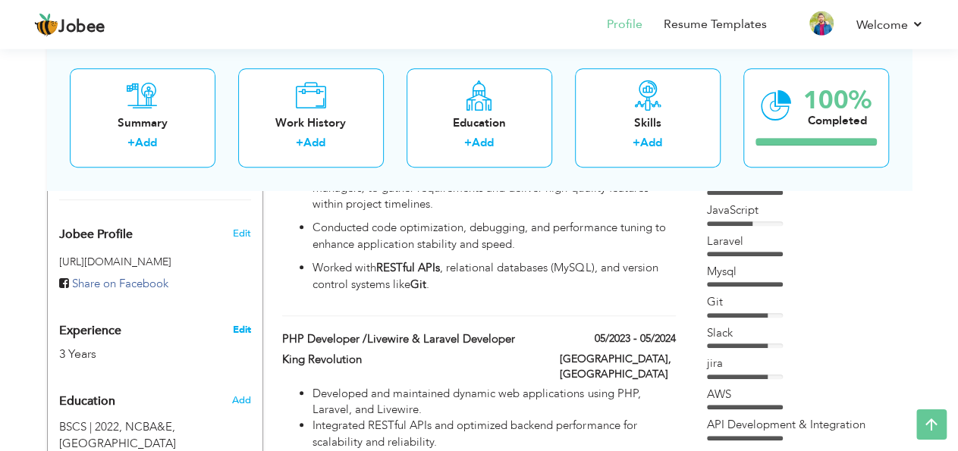
type input "Sindh"
type input "Lahore Johar Town Near Allah Ho Chowk"
select select "number:5"
type input "Raaziq International Company Ltd"
type input "Software Engineer"
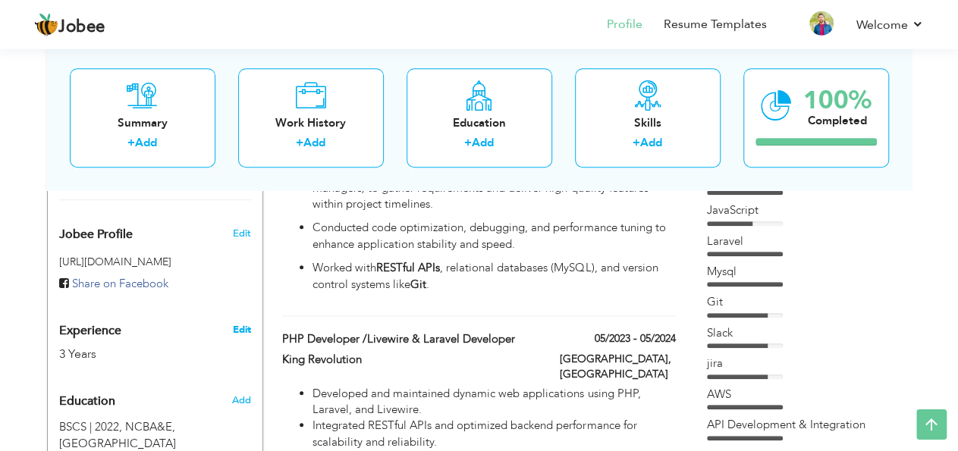
type input "[URL][DOMAIN_NAME]"
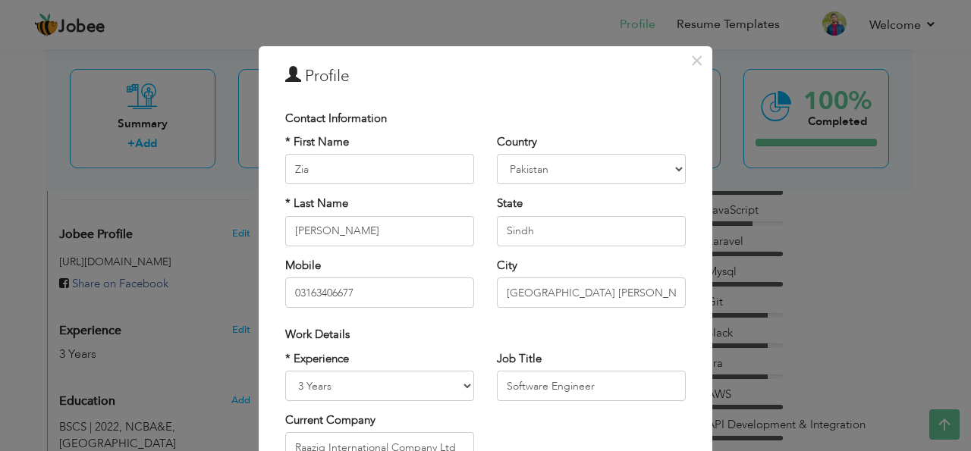
click at [363, 406] on div "* Experience Entry Level Less than 1 Year 1 Year 2 Years 3 Years 4 Years 5 Year…" at bounding box center [380, 413] width 212 height 124
click at [363, 403] on div "* Experience Entry Level Less than 1 Year 1 Year 2 Years 3 Years 4 Years 5 Year…" at bounding box center [380, 413] width 212 height 124
click at [692, 64] on span "×" at bounding box center [696, 60] width 13 height 27
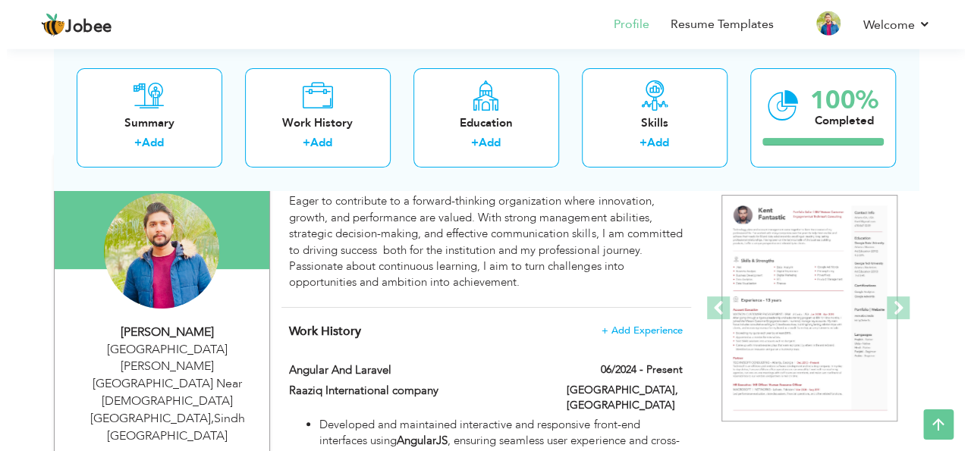
scroll to position [156, 0]
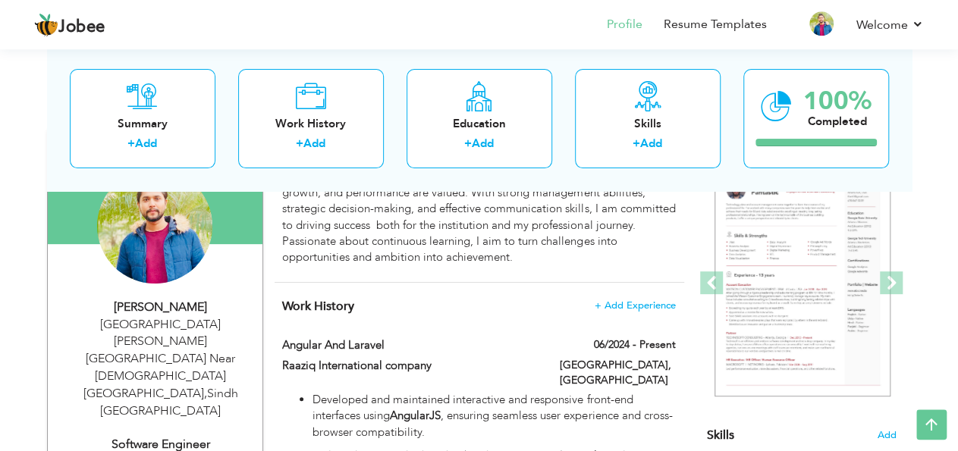
click at [201, 324] on div "Lahore Johar Town Near Allah Ho Chowk , Sindh Pakistan" at bounding box center [160, 368] width 203 height 104
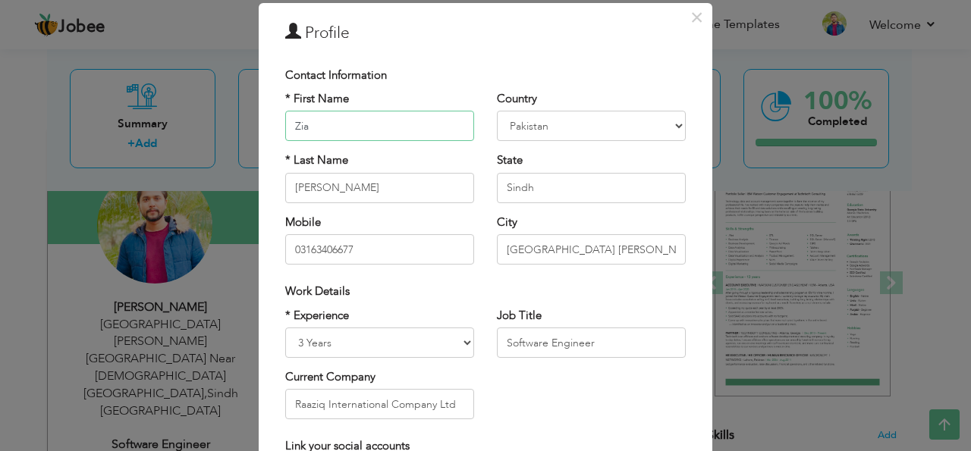
scroll to position [42, 0]
drag, startPoint x: 500, startPoint y: 244, endPoint x: 689, endPoint y: 254, distance: 189.8
click at [689, 254] on div "Country Afghanistan Albania Algeria American Samoa Andorra Angola Anguilla Anta…" at bounding box center [591, 184] width 212 height 185
type input "wk"
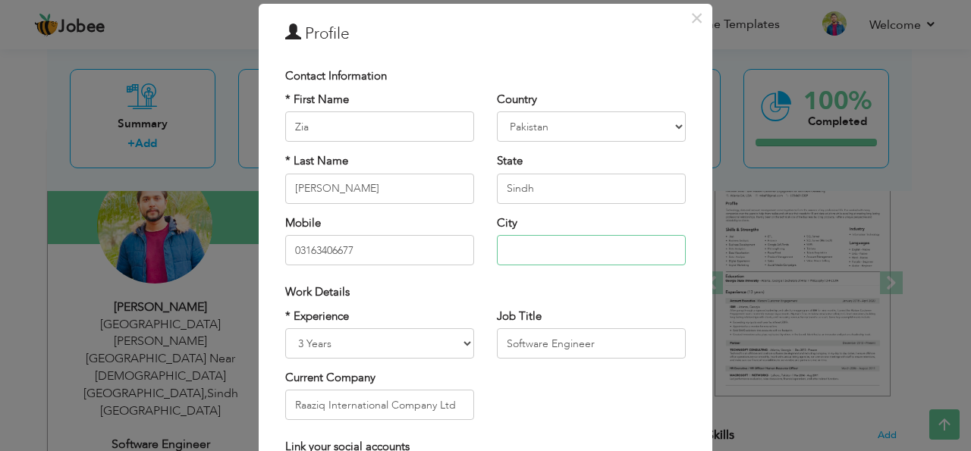
click at [507, 250] on input "text" at bounding box center [591, 250] width 189 height 30
paste input "North Karachi Sector 11-A House No#373 Karachi, Sindh"
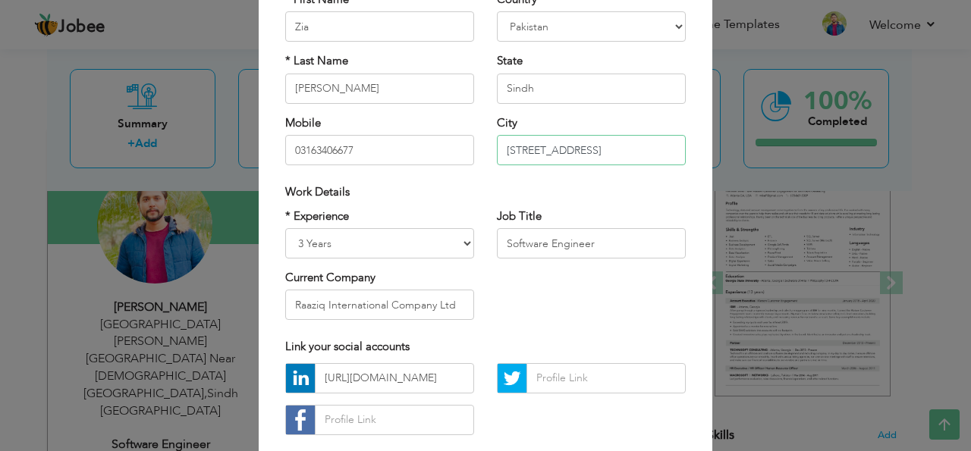
scroll to position [144, 0]
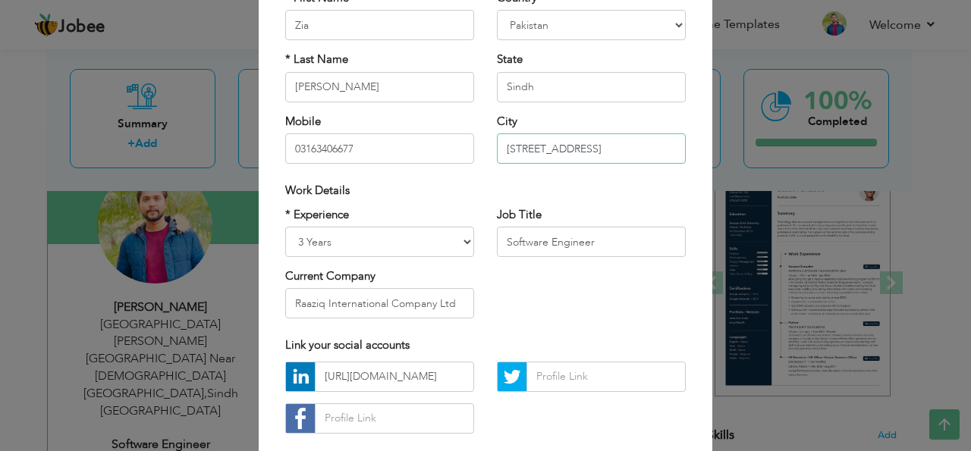
type input "North Karachi Sector 11-A House No#373 Karachi, Sindh"
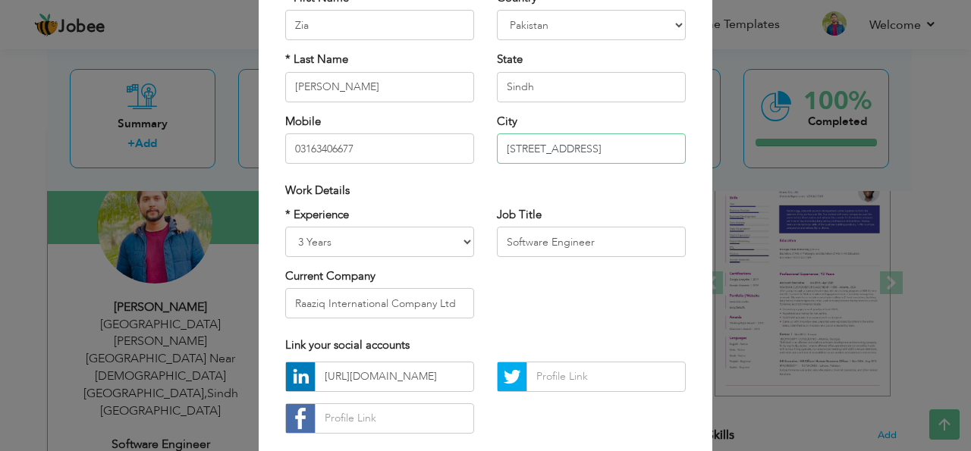
click at [655, 153] on input "North Karachi Sector 11-A House No#373 Karachi, Sindh" at bounding box center [591, 148] width 189 height 30
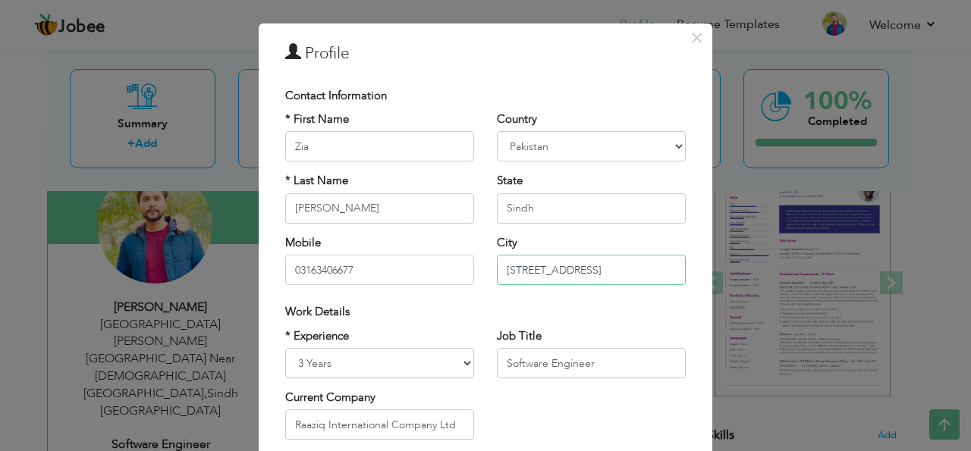
scroll to position [25, 0]
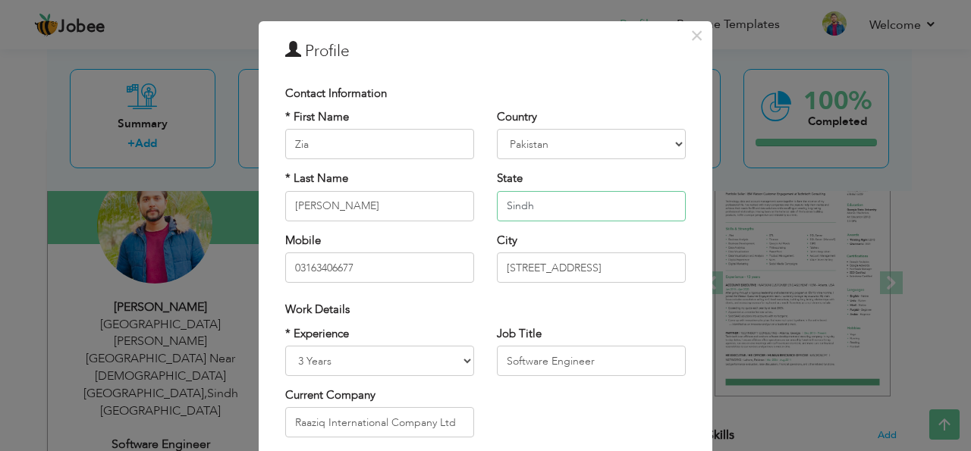
click at [535, 207] on input "Sindh" at bounding box center [591, 206] width 189 height 30
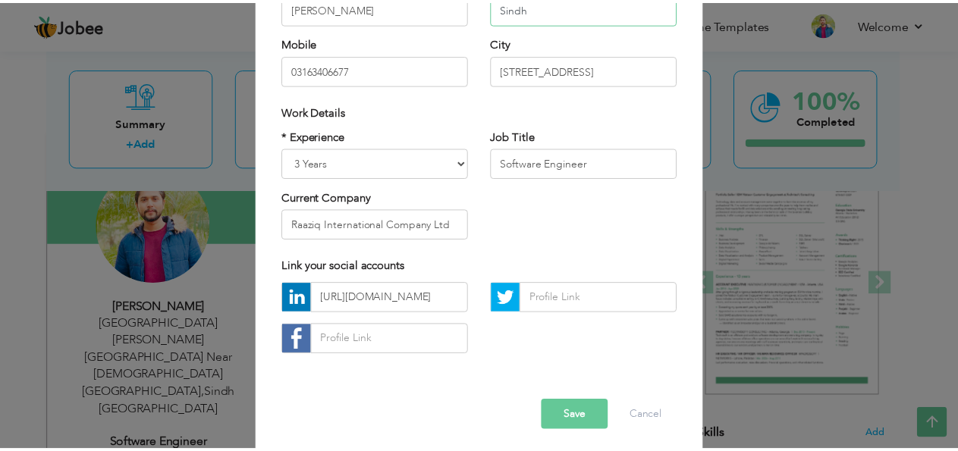
scroll to position [228, 0]
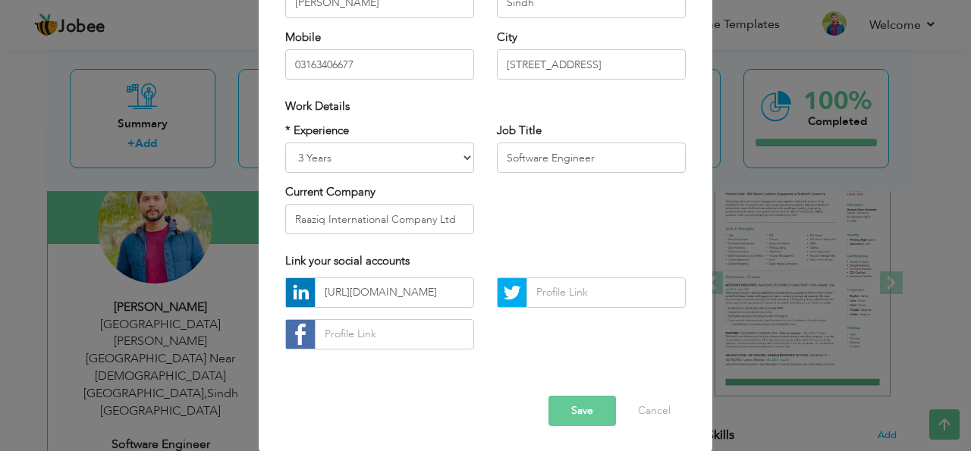
click at [557, 401] on button "Save" at bounding box center [581, 411] width 67 height 30
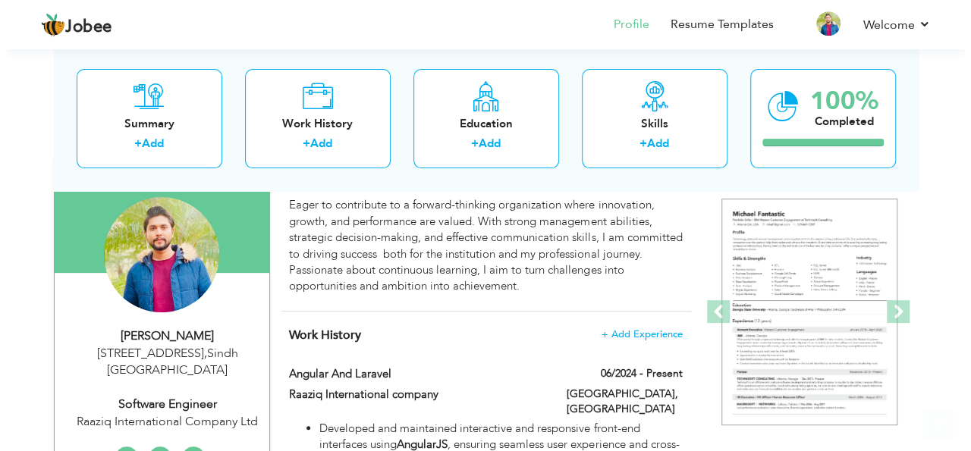
scroll to position [147, 0]
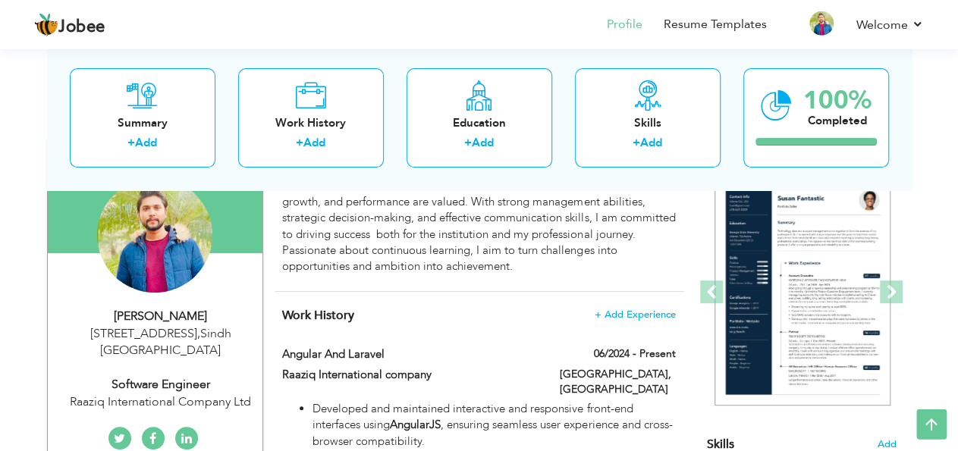
click at [180, 350] on div "North Karachi Sector 11-A House No#373 Karachi, Sindh , Sindh Pakistan" at bounding box center [160, 342] width 203 height 35
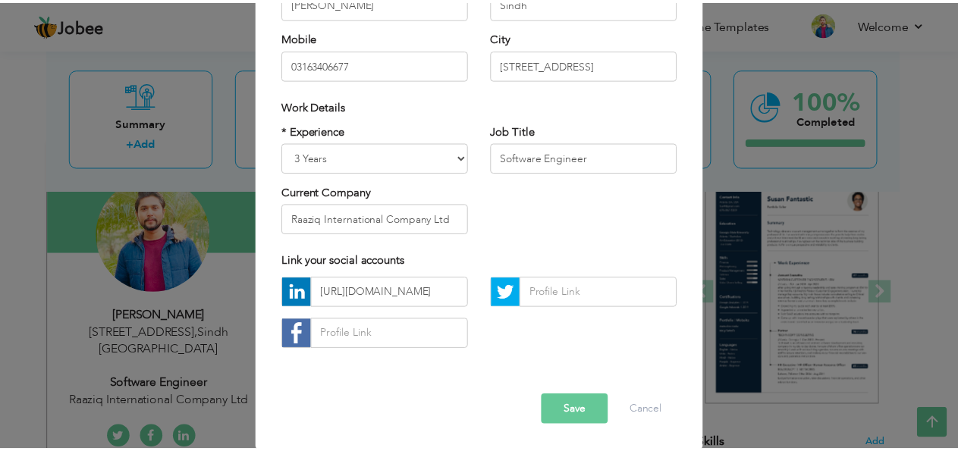
scroll to position [229, 0]
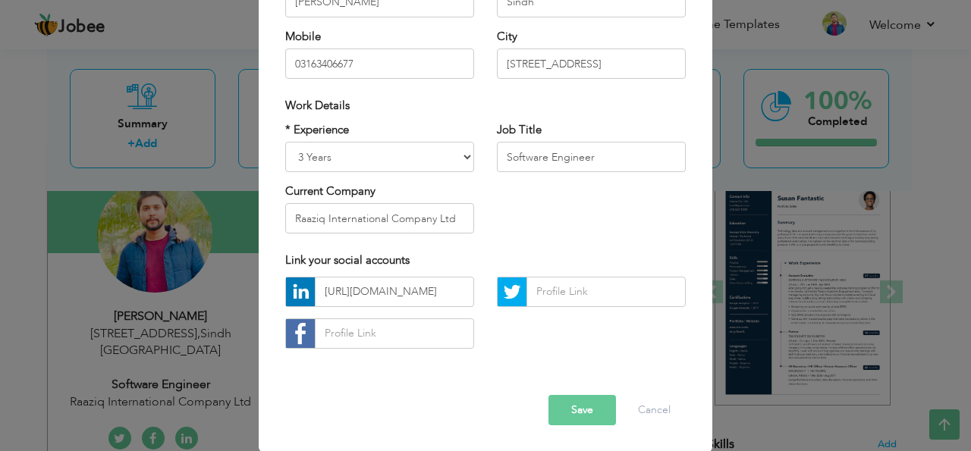
click at [561, 406] on button "Save" at bounding box center [581, 410] width 67 height 30
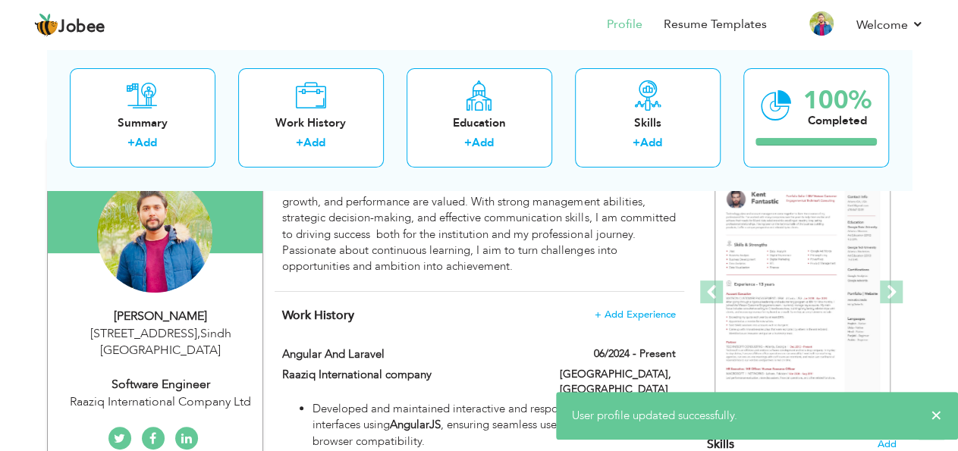
scroll to position [0, 0]
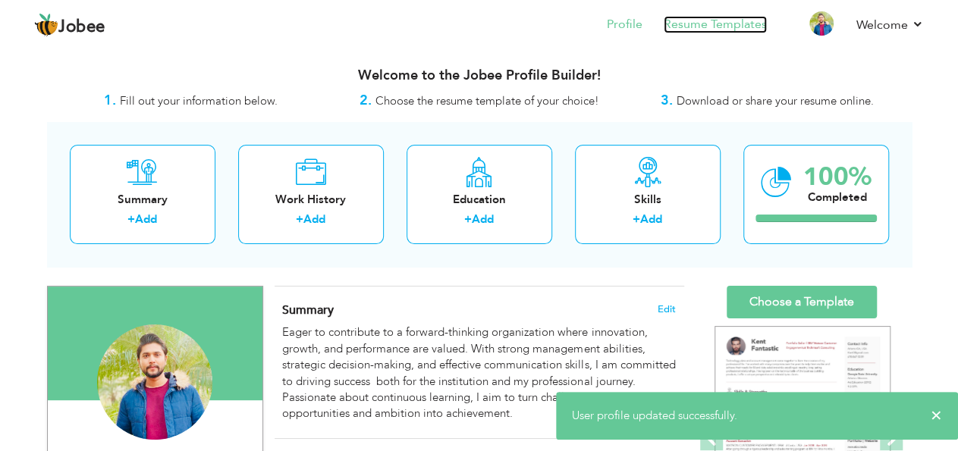
click at [720, 20] on link "Resume Templates" at bounding box center [715, 24] width 103 height 17
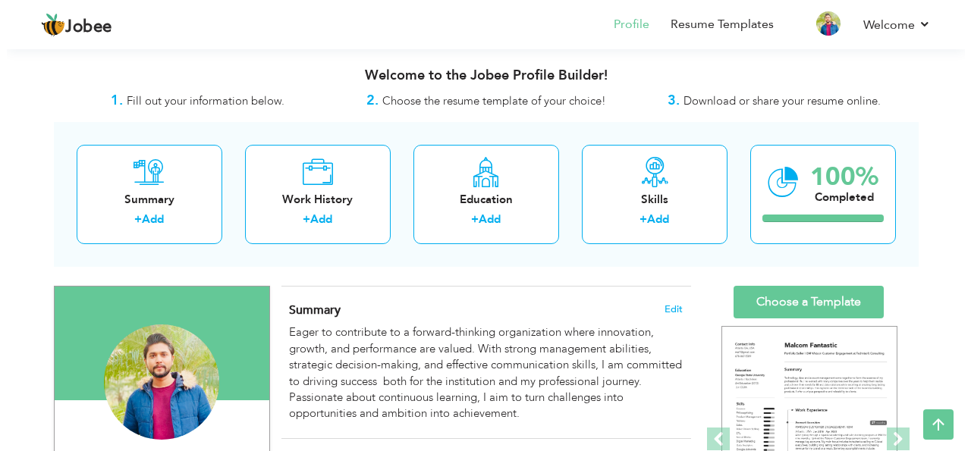
scroll to position [206, 0]
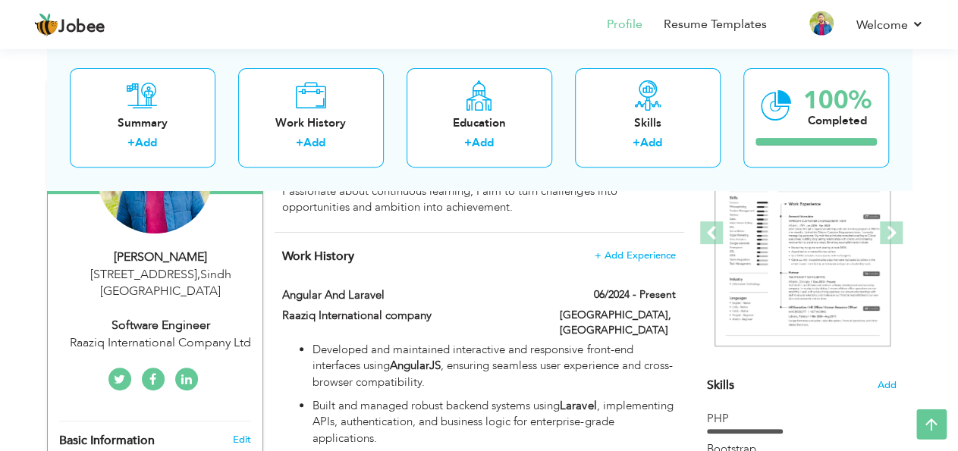
click at [186, 287] on div "[STREET_ADDRESS]" at bounding box center [160, 283] width 203 height 35
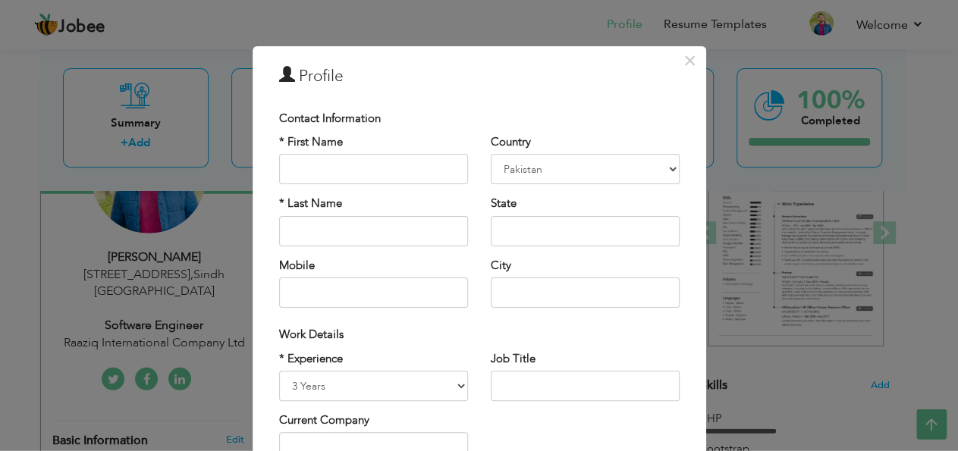
type input "Zia"
type input "[PERSON_NAME]"
type input "03163406677"
select select "number:166"
type input "Sindh"
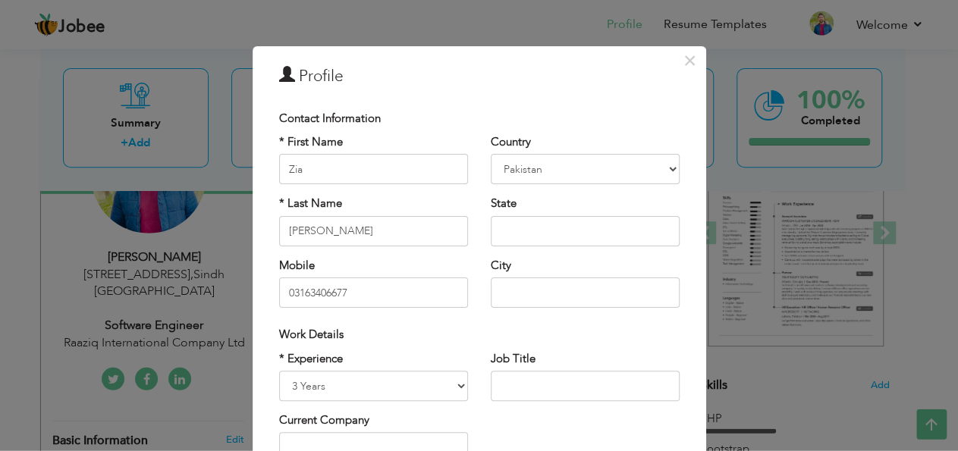
type input "[STREET_ADDRESS]"
select select "number:5"
type input "Raaziq International Company Ltd"
type input "Software Engineer"
type input "[URL][DOMAIN_NAME]"
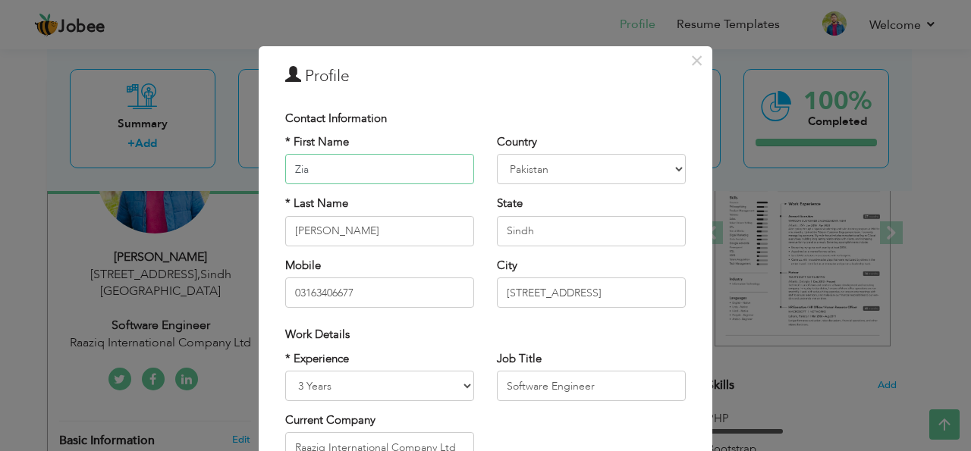
scroll to position [0, 94]
click at [667, 290] on input "[STREET_ADDRESS]" at bounding box center [591, 293] width 189 height 30
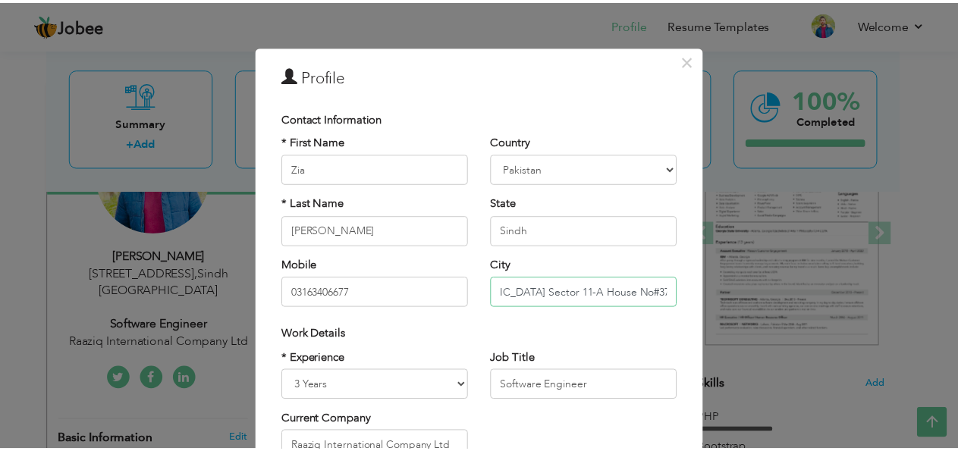
scroll to position [229, 0]
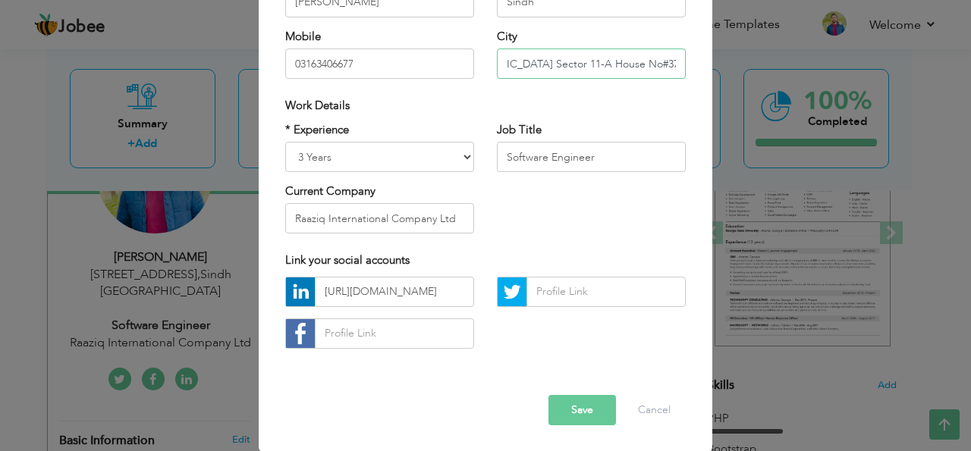
type input "[GEOGRAPHIC_DATA] Sector 11-A House No#373 [GEOGRAPHIC_DATA]"
click at [556, 415] on button "Save" at bounding box center [581, 410] width 67 height 30
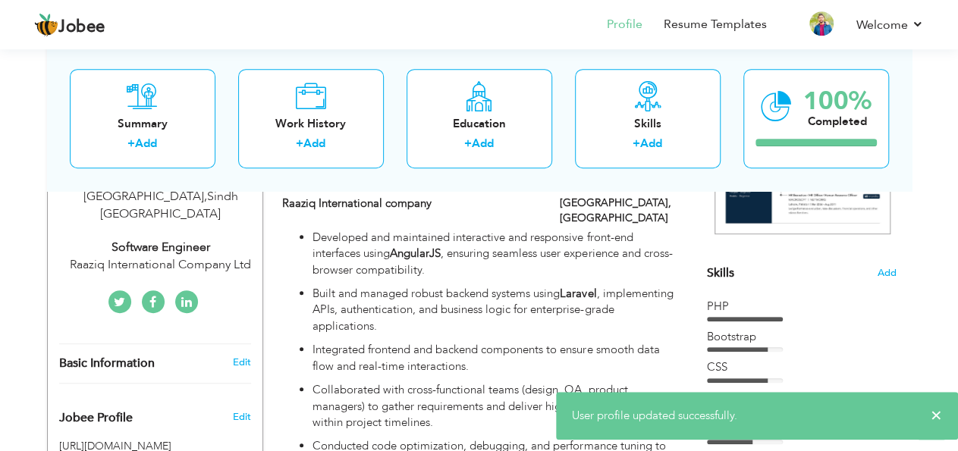
scroll to position [0, 0]
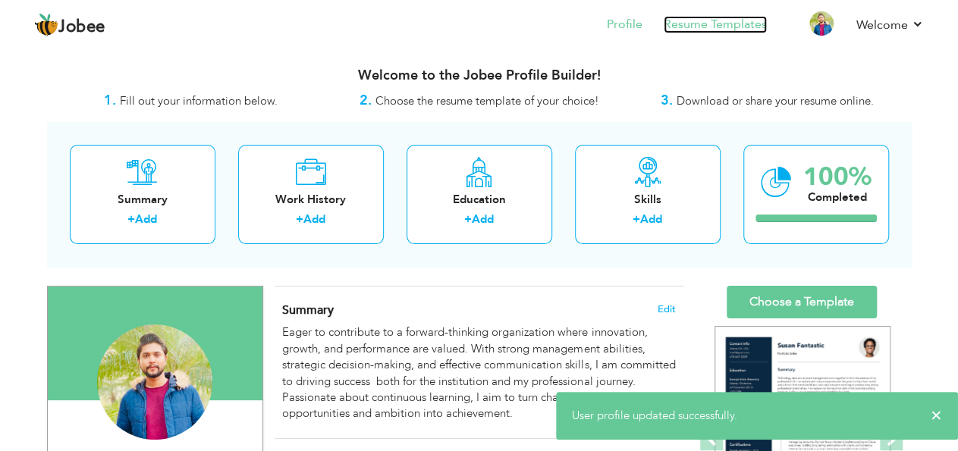
click at [717, 22] on link "Resume Templates" at bounding box center [715, 24] width 103 height 17
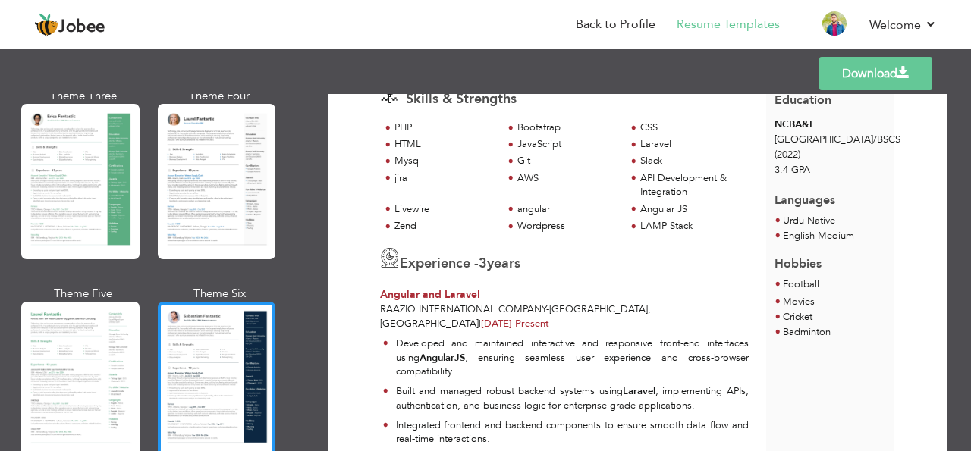
scroll to position [297, 0]
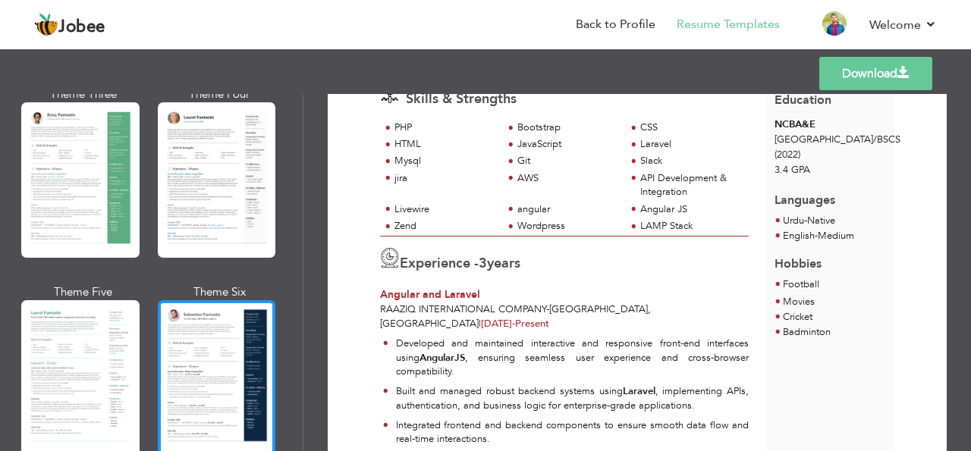
click at [212, 338] on div at bounding box center [217, 377] width 118 height 155
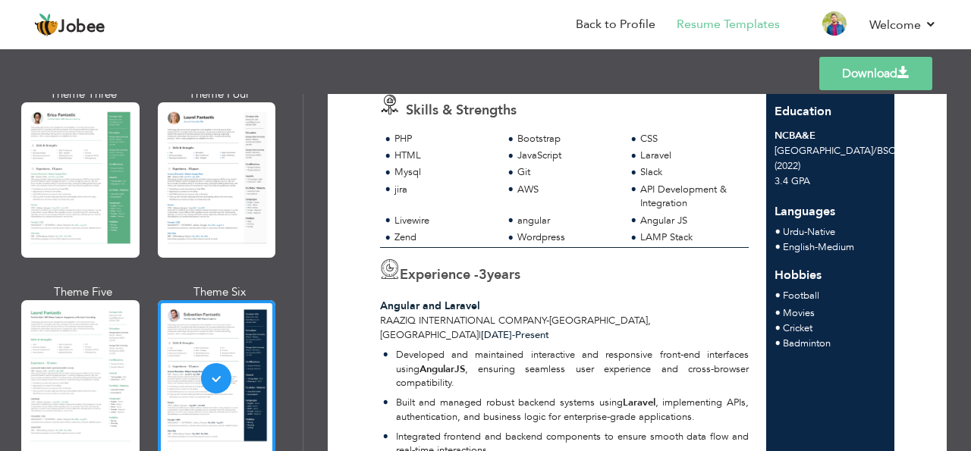
scroll to position [0, 0]
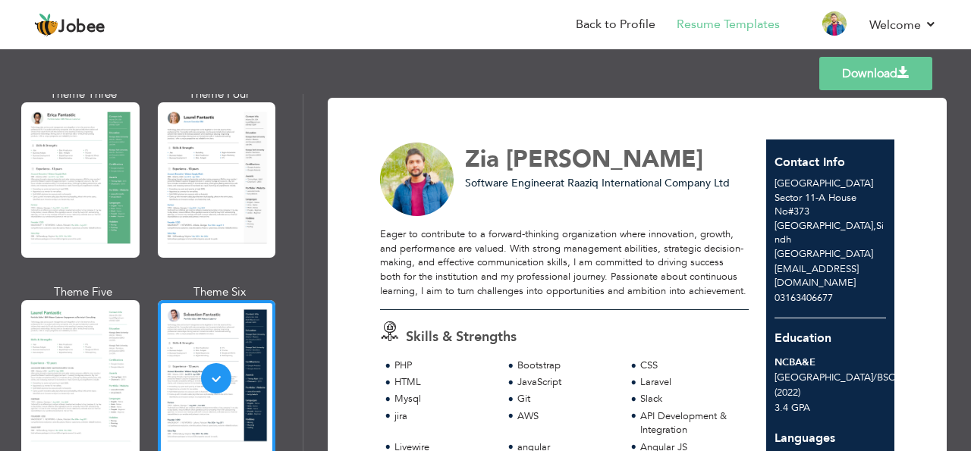
click at [897, 66] on link "Download" at bounding box center [875, 73] width 113 height 33
click at [635, 23] on link "Back to Profile" at bounding box center [616, 24] width 80 height 17
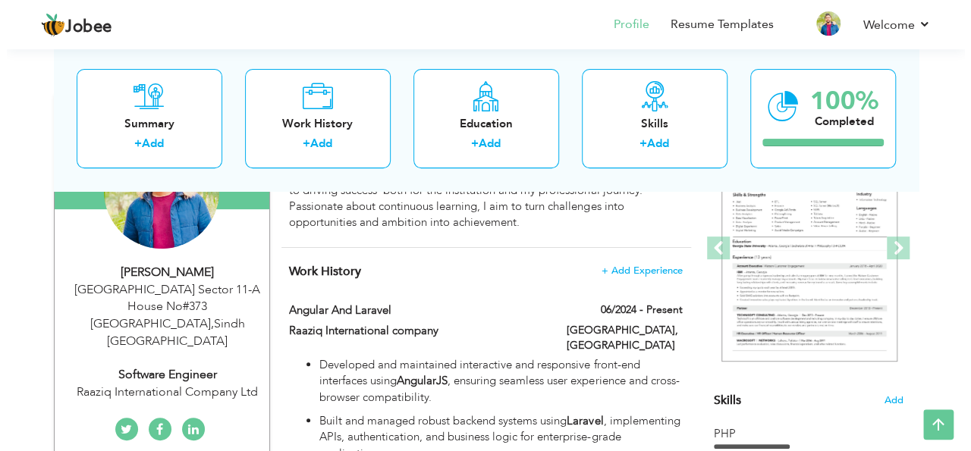
scroll to position [180, 0]
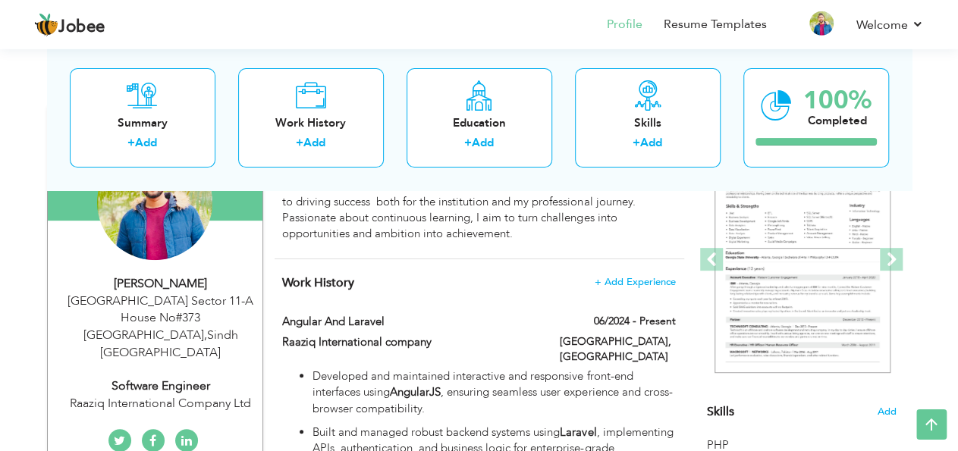
click at [175, 311] on div "[STREET_ADDRESS]" at bounding box center [160, 327] width 203 height 69
type input "Zia"
type input "[PERSON_NAME]"
type input "03163406677"
select select "number:166"
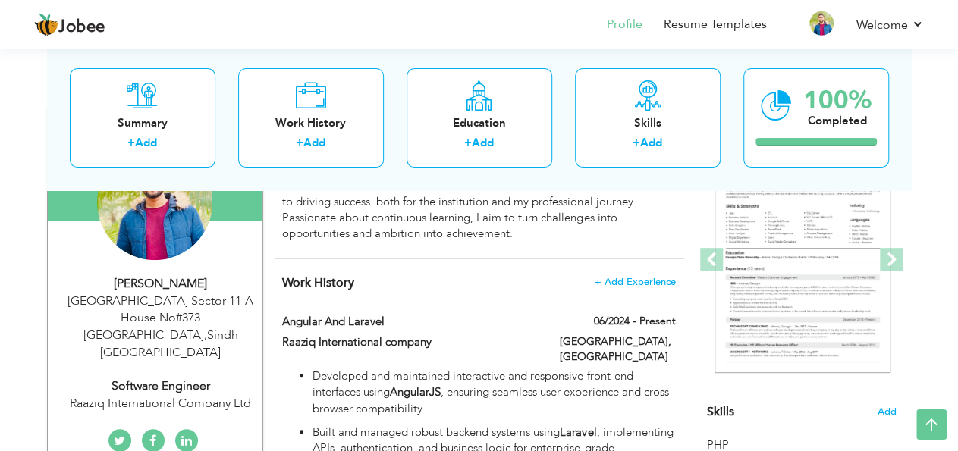
type input "Sindh"
type input "[GEOGRAPHIC_DATA] Sector 11-A House No#373 [GEOGRAPHIC_DATA]"
select select "number:5"
type input "Raaziq International Company Ltd"
type input "Software Engineer"
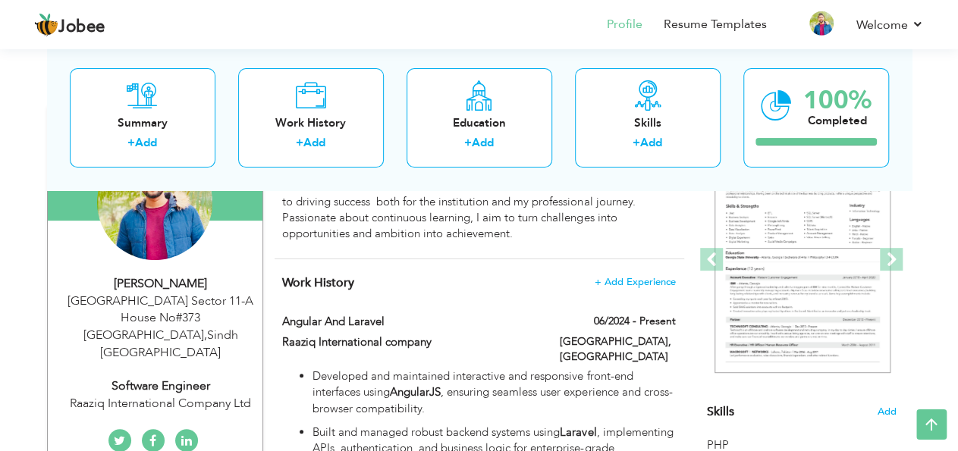
type input "https://www.linkedin.com/in/zia-ansari-1b44721ba/"
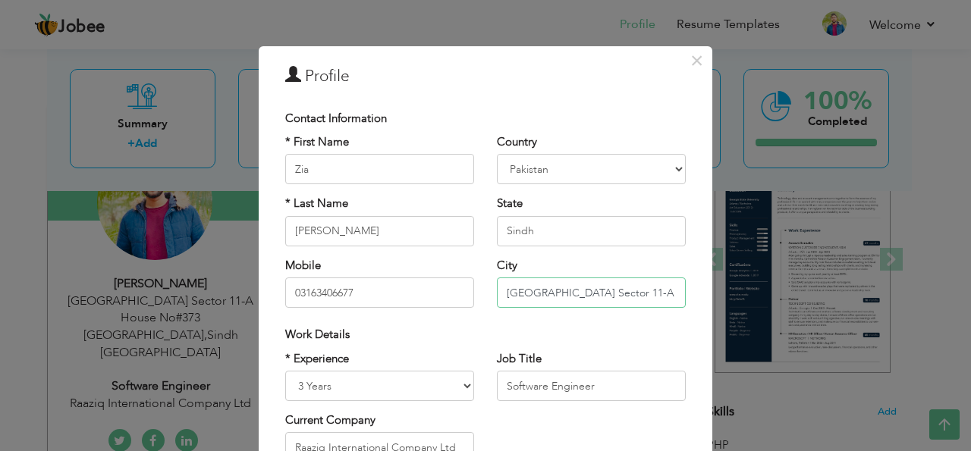
drag, startPoint x: 500, startPoint y: 296, endPoint x: 675, endPoint y: 293, distance: 175.2
click at [675, 293] on input "[GEOGRAPHIC_DATA] Sector 11-A House No#373 [GEOGRAPHIC_DATA]" at bounding box center [591, 293] width 189 height 30
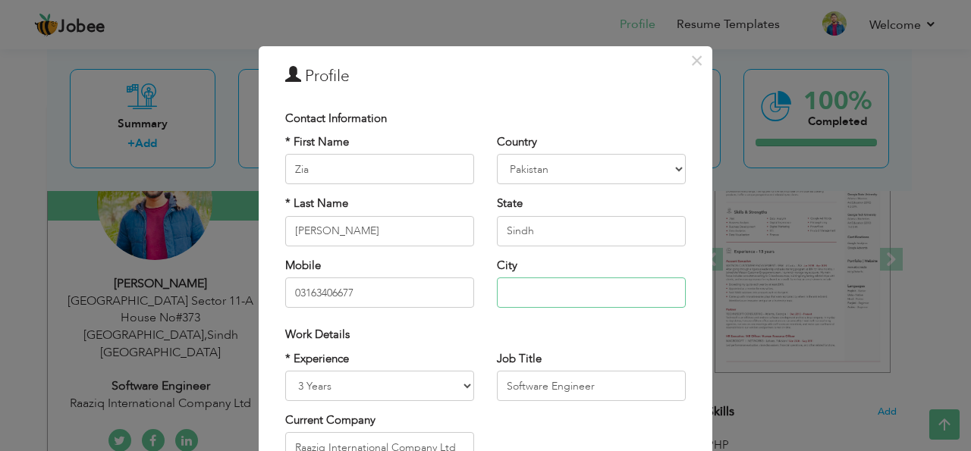
type input "[GEOGRAPHIC_DATA] Sector 11-A House No#373 [GEOGRAPHIC_DATA]"
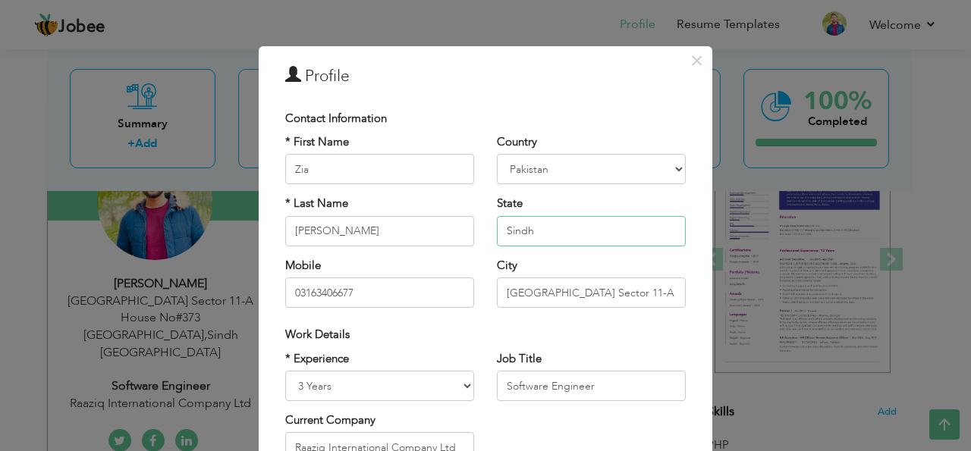
drag, startPoint x: 588, startPoint y: 234, endPoint x: 460, endPoint y: 222, distance: 128.7
click at [497, 222] on input "Sindh" at bounding box center [591, 231] width 189 height 30
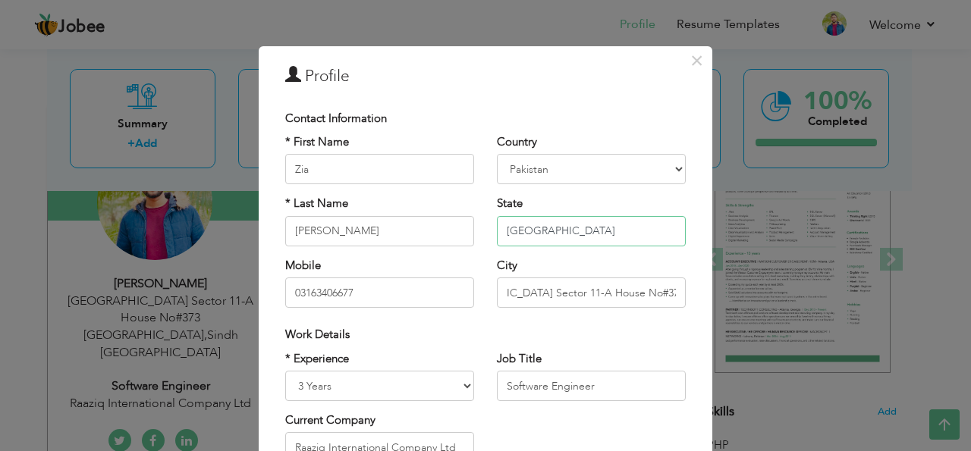
scroll to position [0, 0]
type input "punjab"
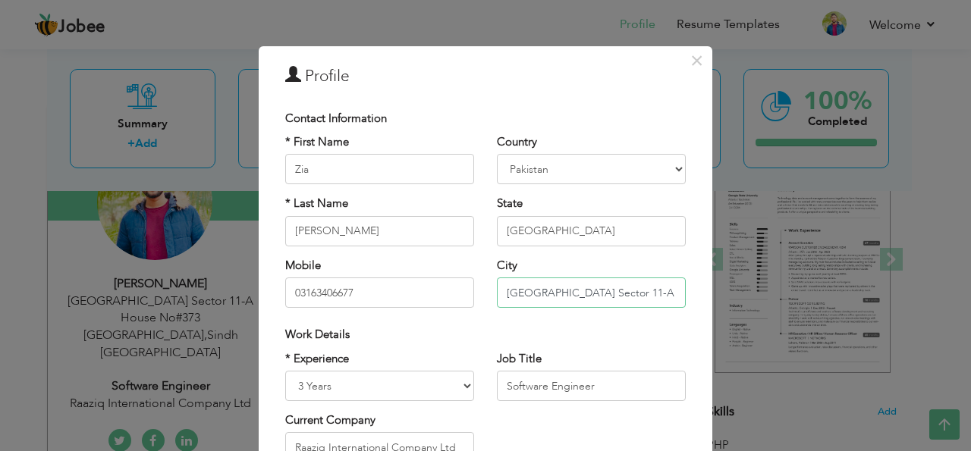
drag, startPoint x: 500, startPoint y: 289, endPoint x: 686, endPoint y: 287, distance: 186.6
click at [686, 287] on div "Country Afghanistan Albania Algeria American Samoa Andorra Angola Anguilla Anta…" at bounding box center [591, 226] width 212 height 185
type input "373 Karachi"
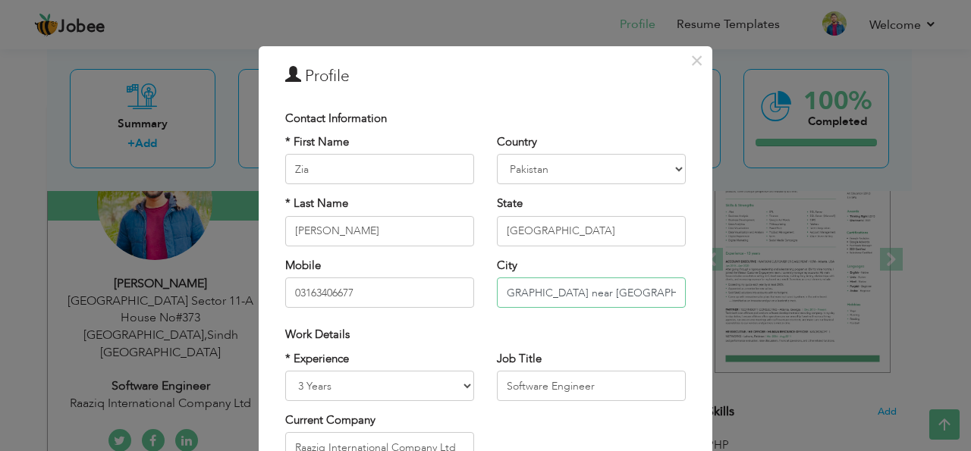
scroll to position [0, 76]
click at [601, 303] on input "hanjarwal habib plaza near canal view society lahore," at bounding box center [591, 293] width 189 height 30
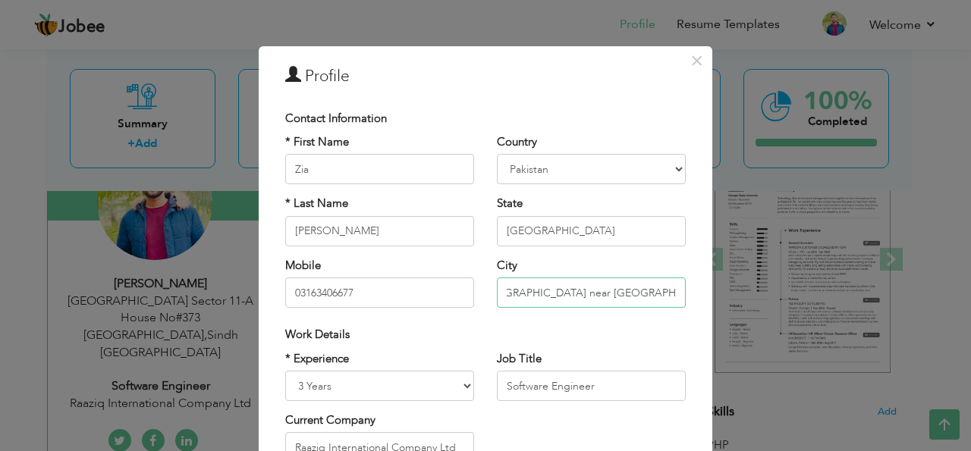
click at [674, 290] on input "hanjarwal habib plaza near canal view society lahore," at bounding box center [591, 293] width 189 height 30
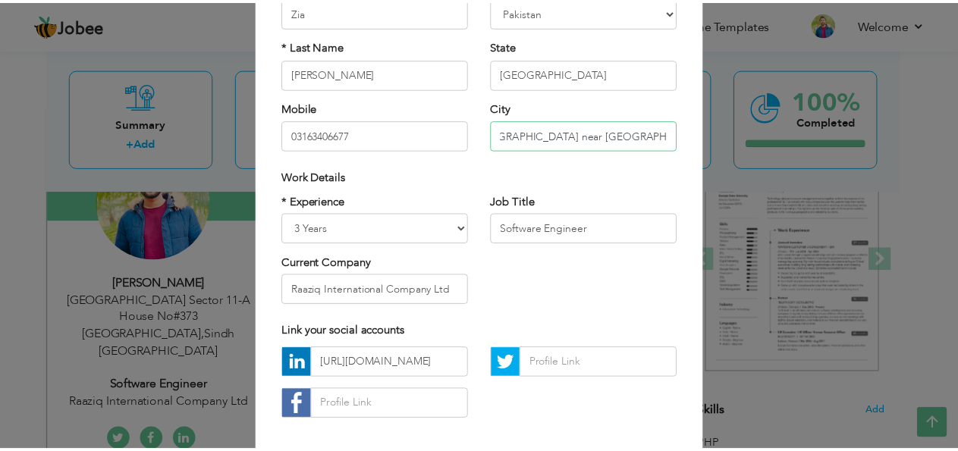
scroll to position [229, 0]
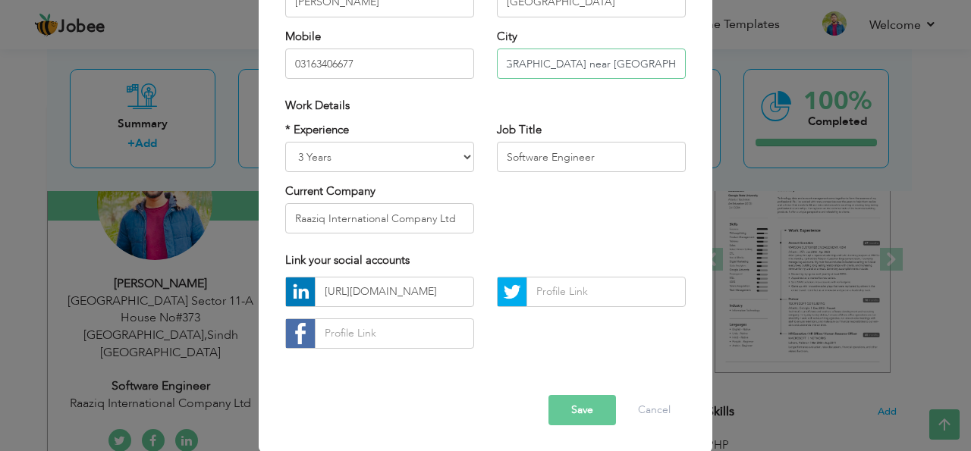
type input "hanjarwal habib plaza near canal view society lahore,"
click at [588, 413] on button "Save" at bounding box center [581, 410] width 67 height 30
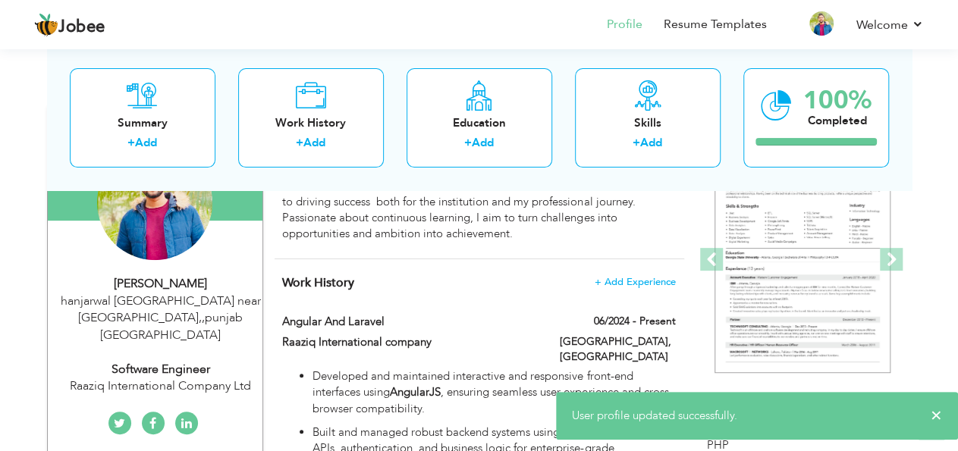
scroll to position [0, 0]
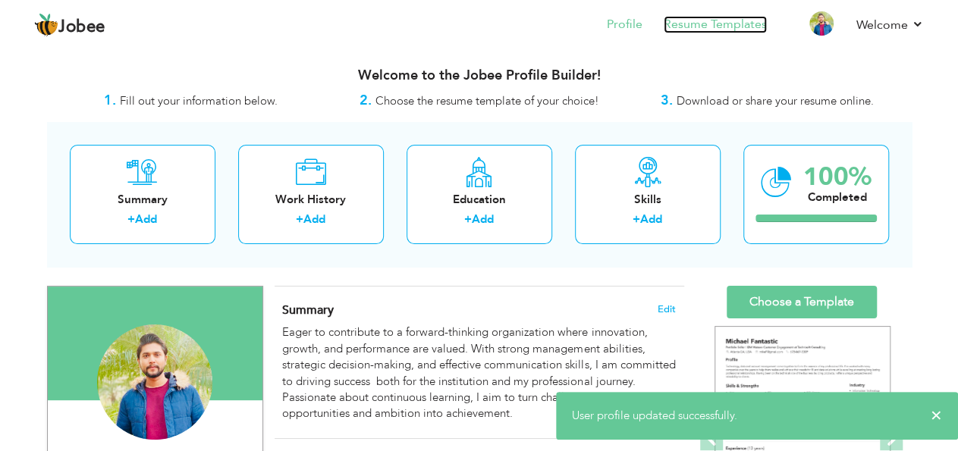
click at [726, 28] on link "Resume Templates" at bounding box center [715, 24] width 103 height 17
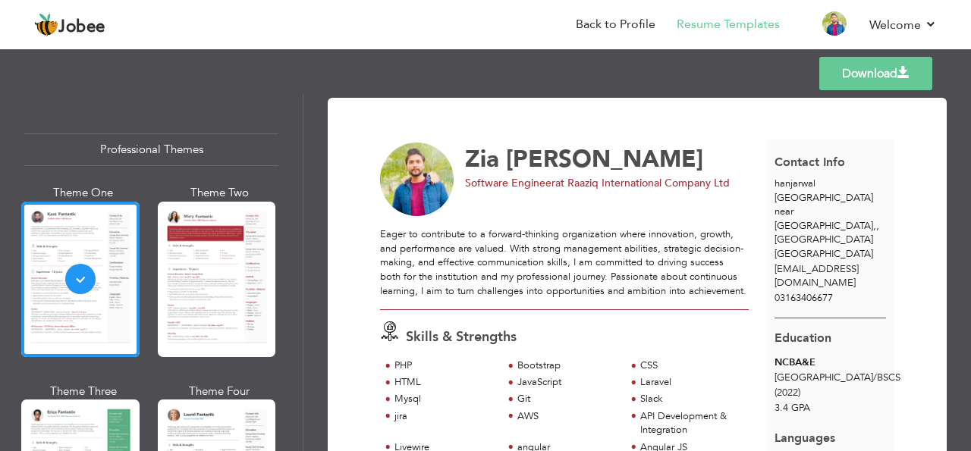
scroll to position [94, 0]
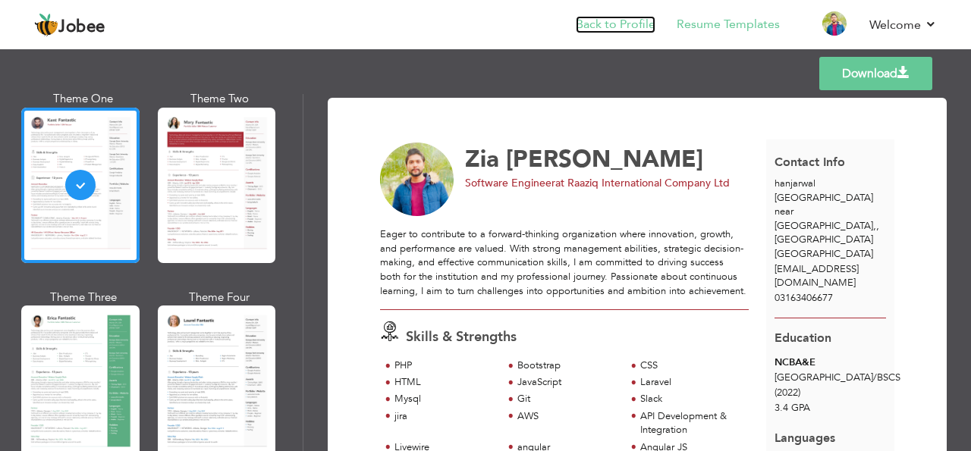
click at [617, 24] on link "Back to Profile" at bounding box center [616, 24] width 80 height 17
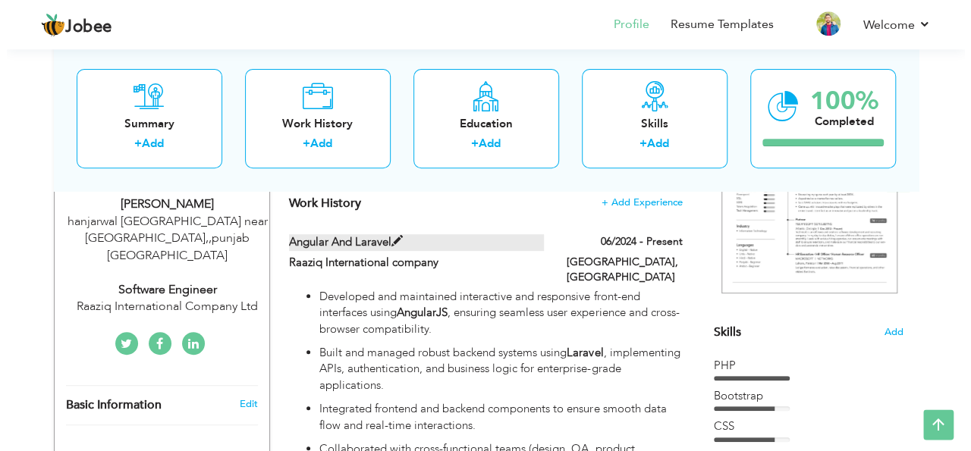
scroll to position [259, 0]
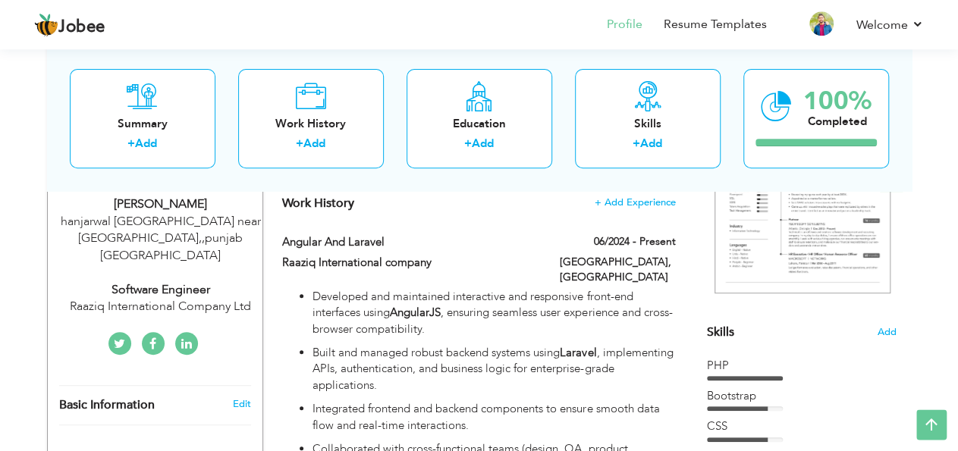
click at [182, 234] on div "hanjarwal [GEOGRAPHIC_DATA] near [GEOGRAPHIC_DATA] [GEOGRAPHIC_DATA], , [GEOGRA…" at bounding box center [160, 239] width 203 height 52
type input "Zia"
type input "[PERSON_NAME]"
type input "03163406677"
select select "number:166"
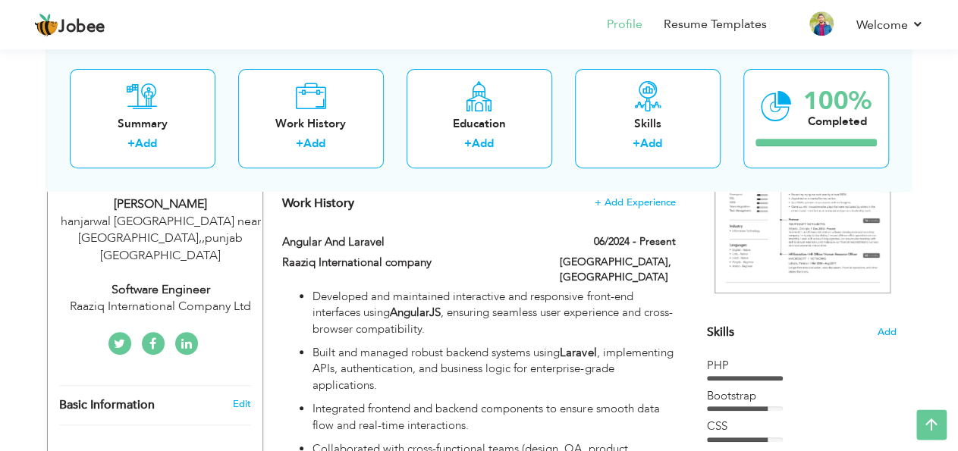
type input "[GEOGRAPHIC_DATA]"
type input "hanjarwal habib plaza near canal view society lahore,"
select select "number:5"
type input "Raaziq International Company Ltd"
type input "Software Engineer"
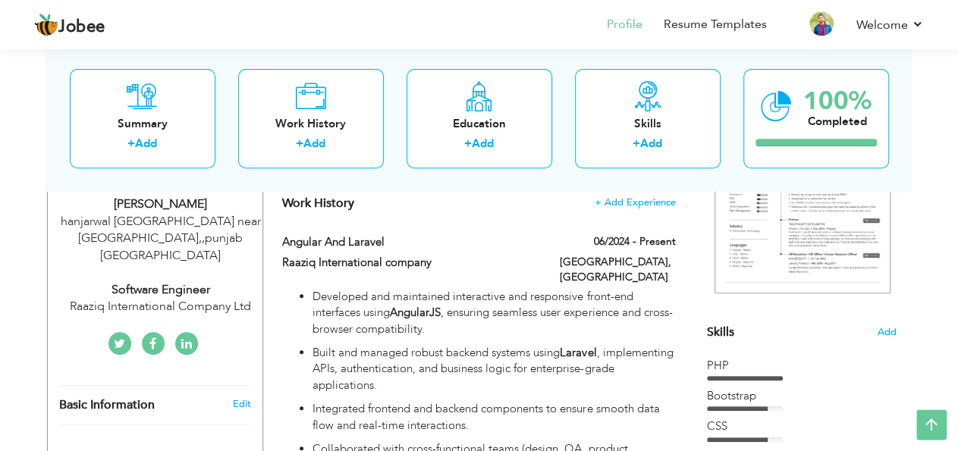
type input "https://www.linkedin.com/in/zia-ansari-1b44721ba/"
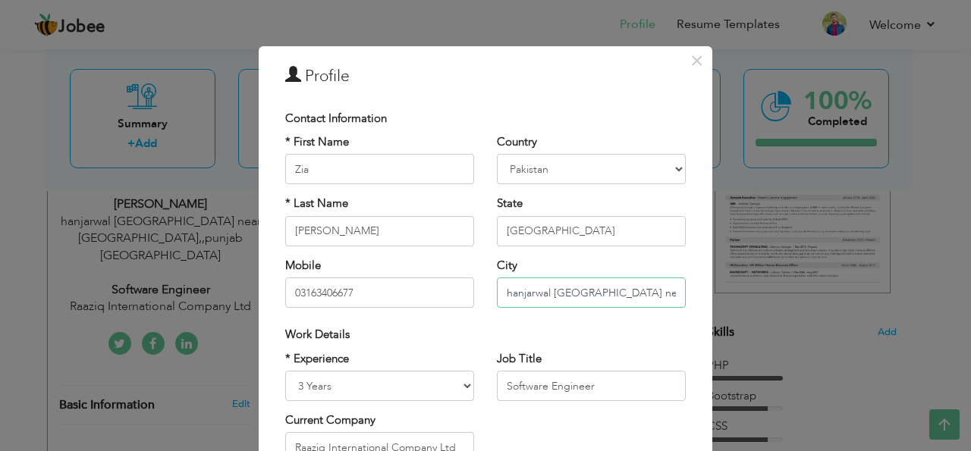
click at [505, 291] on input "hanjarwal habib plaza near canal view society lahore," at bounding box center [591, 293] width 189 height 30
click at [607, 291] on input "Hanjarwal Habib Plaza Near Canal View society lahore," at bounding box center [591, 293] width 189 height 30
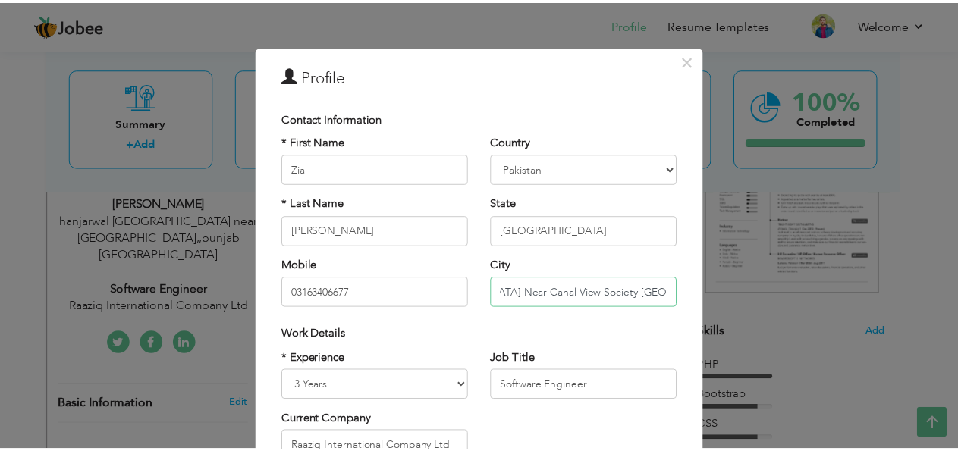
scroll to position [229, 0]
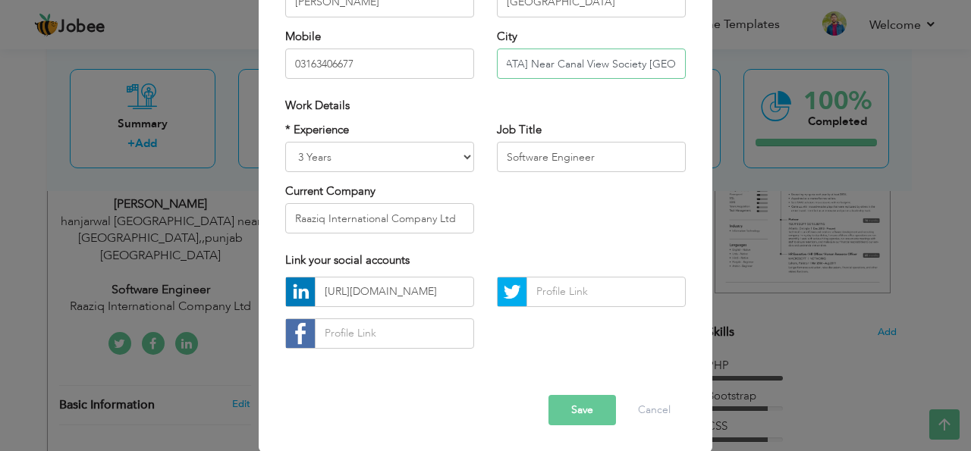
type input "[GEOGRAPHIC_DATA] Near Canal View Society [GEOGRAPHIC_DATA]"
click at [586, 406] on button "Save" at bounding box center [581, 410] width 67 height 30
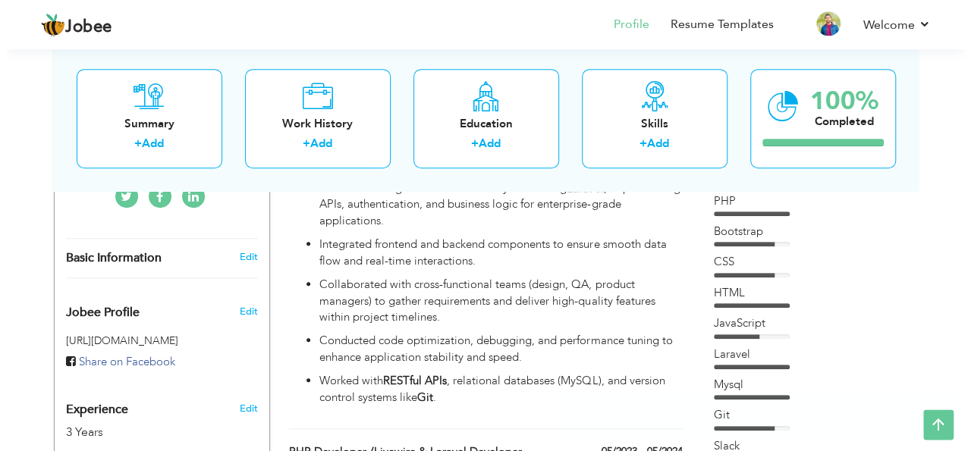
scroll to position [429, 0]
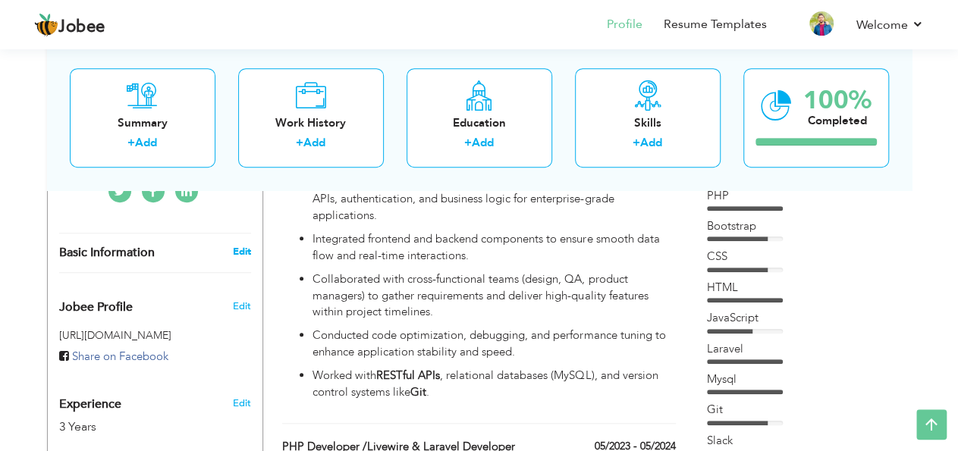
click at [243, 245] on link "Edit" at bounding box center [241, 252] width 18 height 14
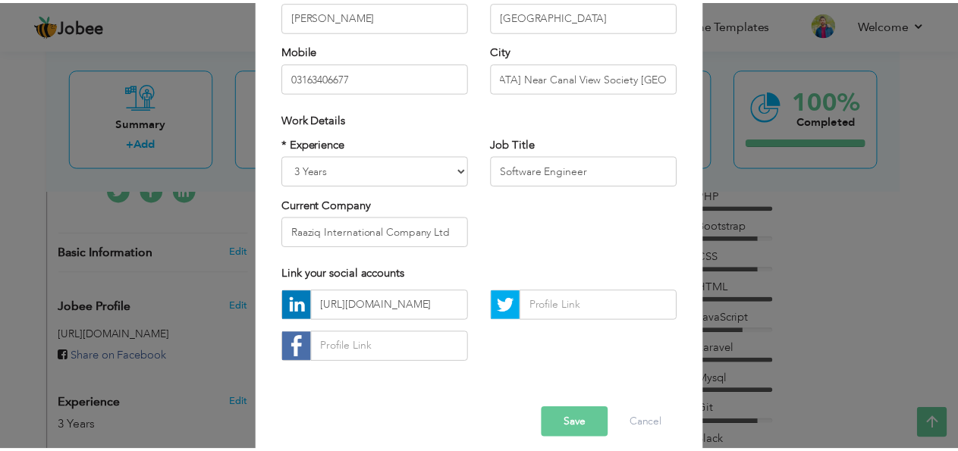
scroll to position [225, 0]
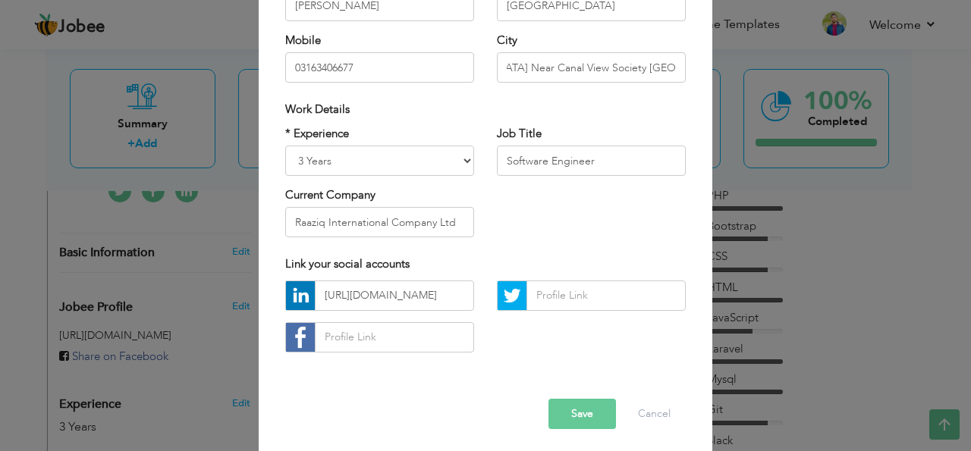
click at [579, 410] on button "Save" at bounding box center [581, 414] width 67 height 30
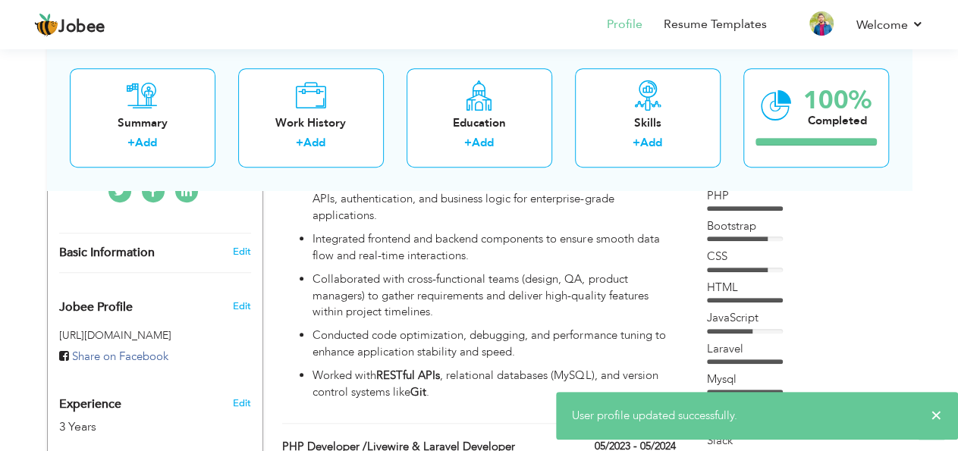
scroll to position [0, 0]
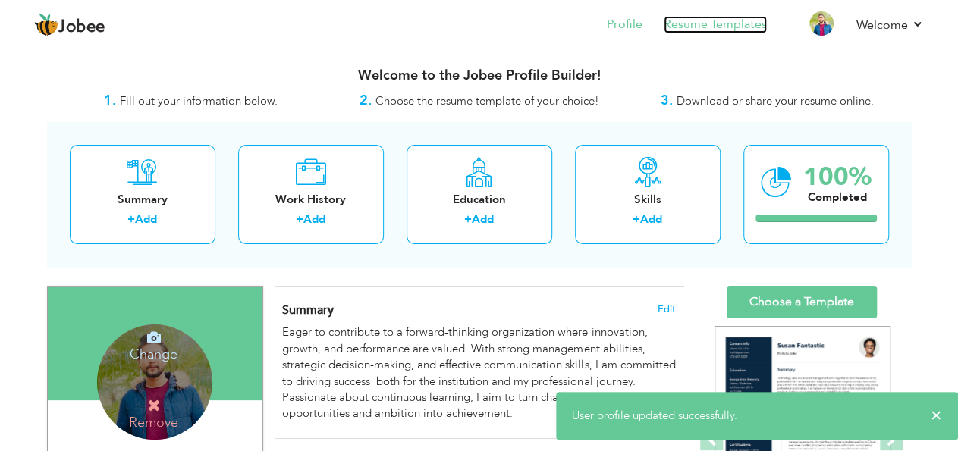
click at [748, 24] on link "Resume Templates" at bounding box center [715, 24] width 103 height 17
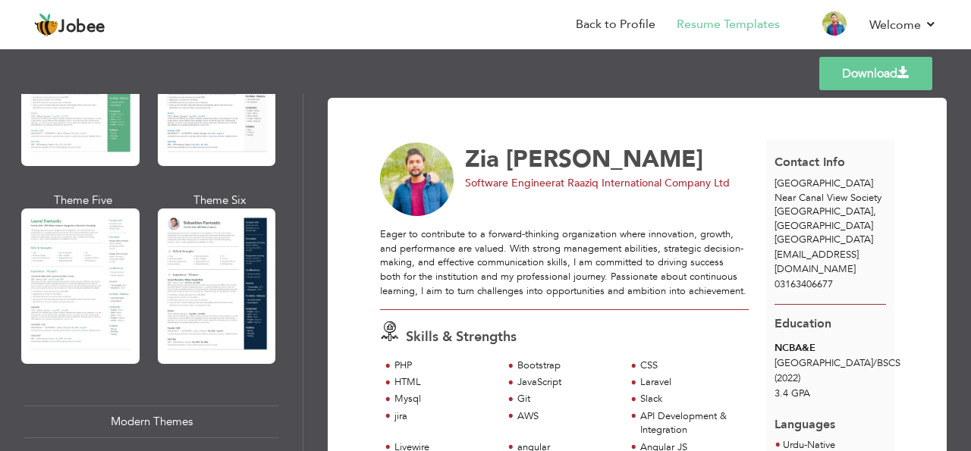
scroll to position [391, 0]
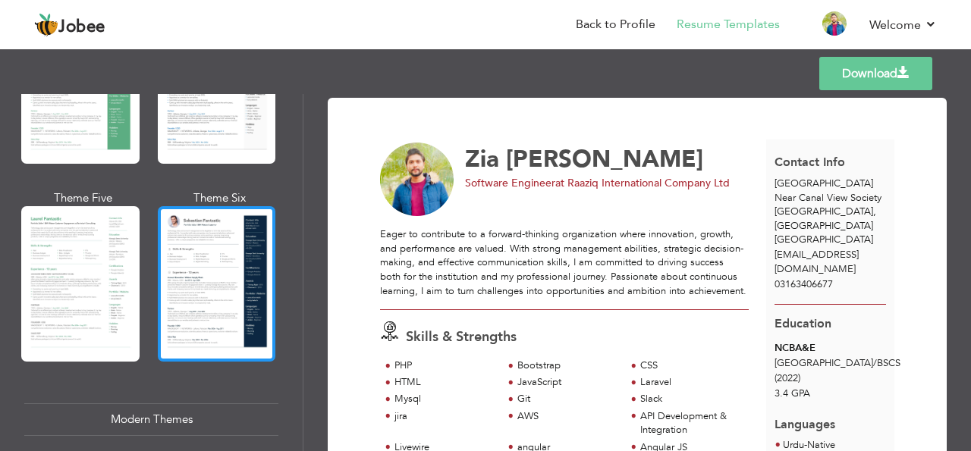
click at [192, 299] on div at bounding box center [217, 283] width 118 height 155
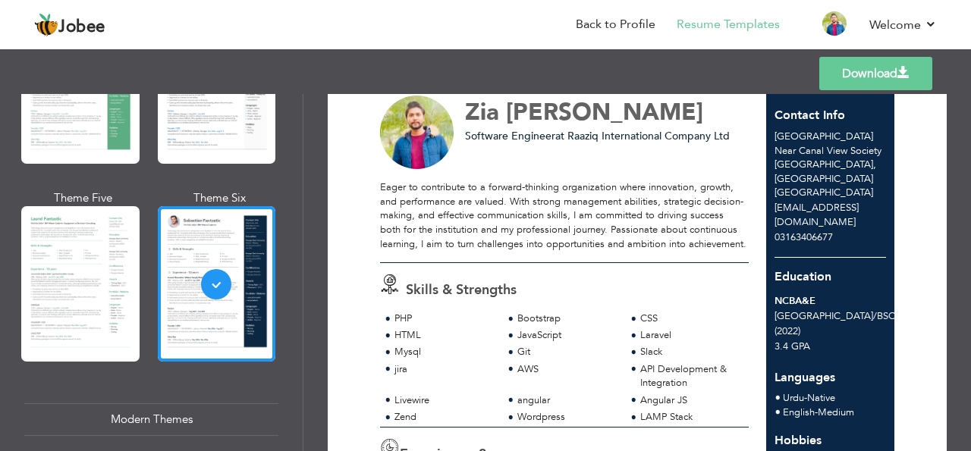
scroll to position [0, 0]
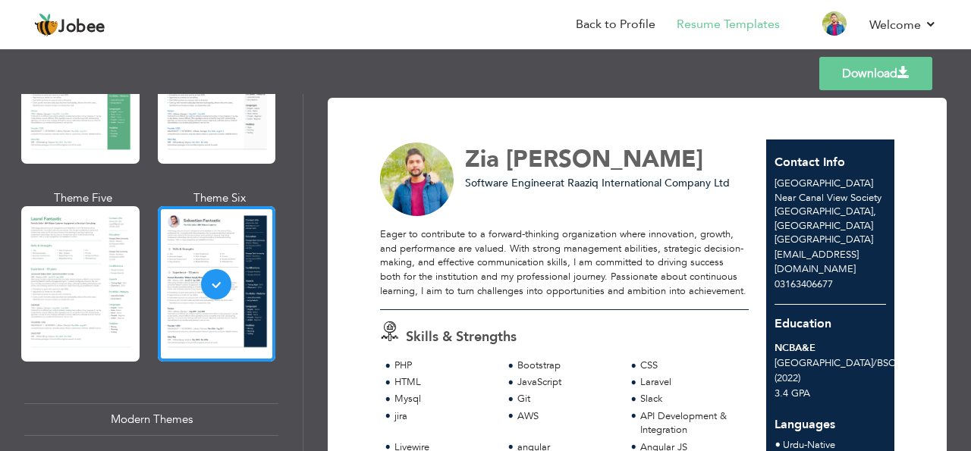
click at [890, 70] on link "Download" at bounding box center [875, 73] width 113 height 33
